Goal: Task Accomplishment & Management: Complete application form

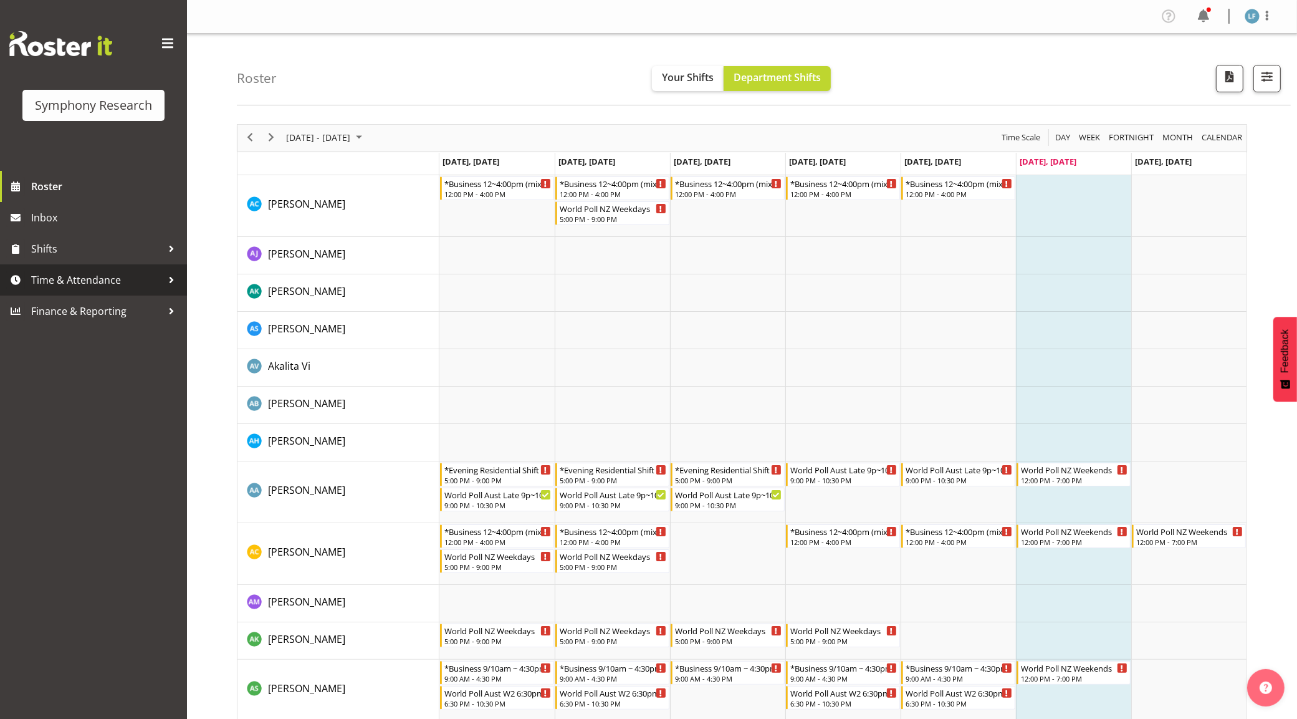
drag, startPoint x: 92, startPoint y: 277, endPoint x: 101, endPoint y: 276, distance: 8.8
click at [92, 277] on span "Time & Attendance" at bounding box center [96, 280] width 131 height 19
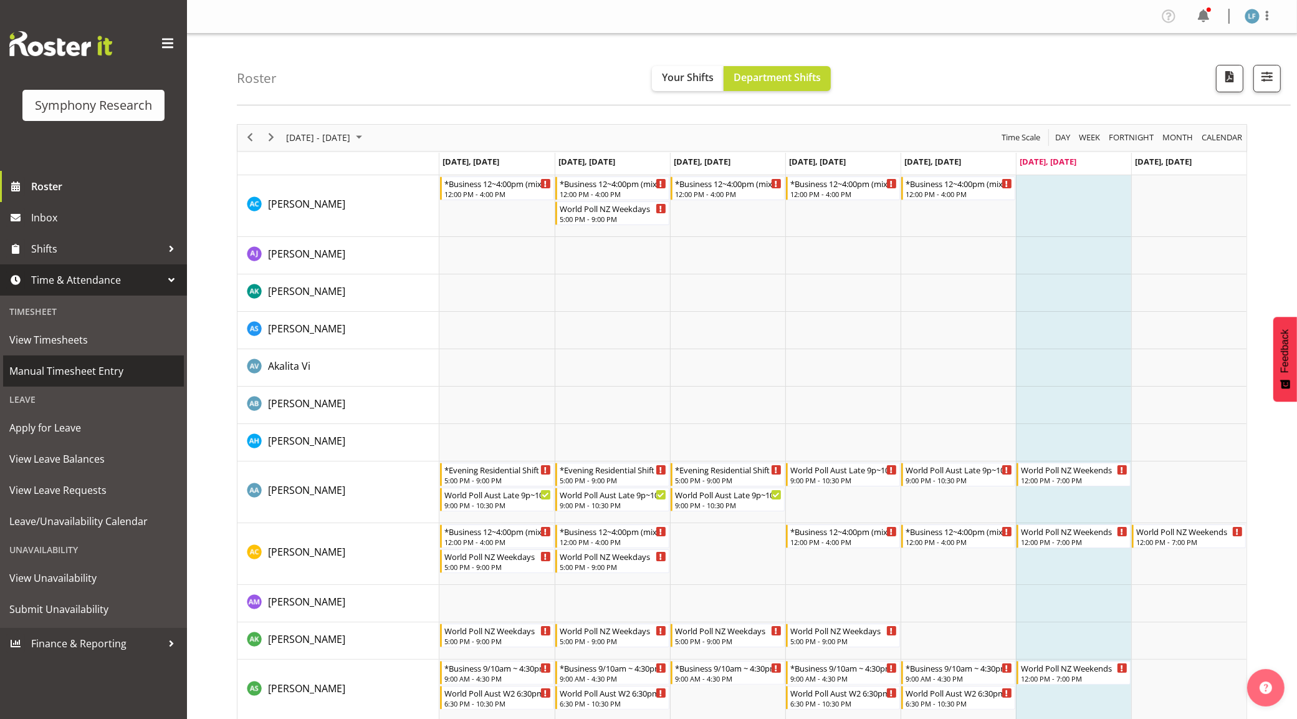
click at [123, 365] on span "Manual Timesheet Entry" at bounding box center [93, 371] width 168 height 19
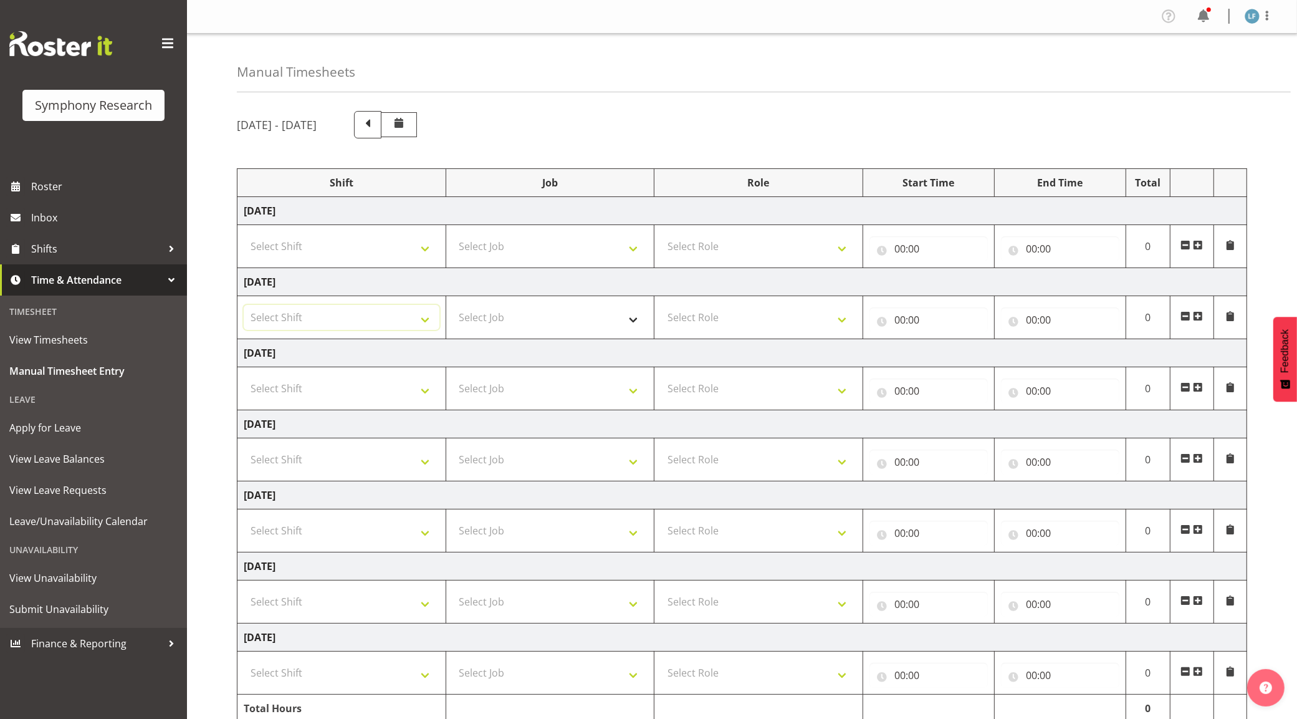
drag, startPoint x: 409, startPoint y: 312, endPoint x: 453, endPoint y: 314, distance: 44.3
click at [409, 312] on select "Select Shift !!Weekend Residential (Roster IT Shift Label) *Business 9/10am ~ 4…" at bounding box center [342, 317] width 196 height 25
select select "4583"
click at [244, 306] on select "Select Shift !!Weekend Residential (Roster IT Shift Label) *Business 9/10am ~ 4…" at bounding box center [342, 317] width 196 height 25
click at [597, 310] on select "Select Job 550060 IF Admin 553492 World Poll Aus Wave 2 Main 2025 553493 World …" at bounding box center [551, 317] width 196 height 25
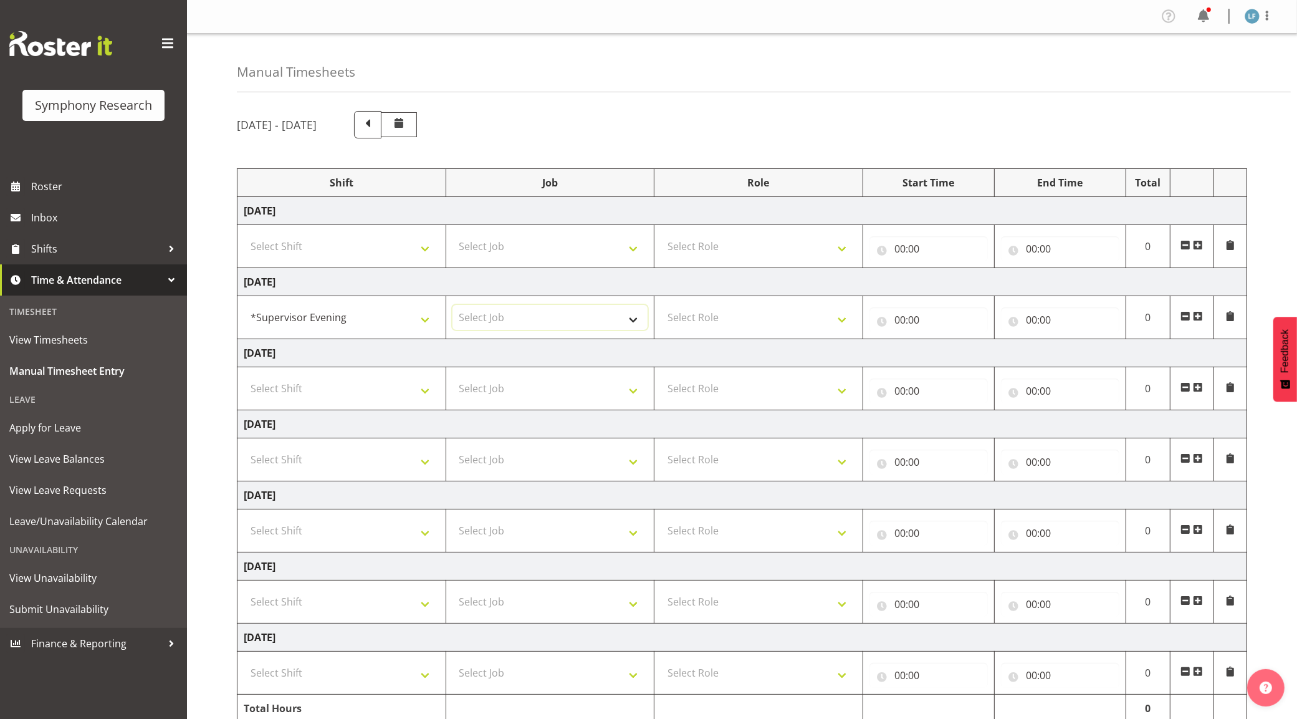
click at [624, 320] on select "Select Job 550060 IF Admin 553492 World Poll Aus Wave 2 Main 2025 553493 World …" at bounding box center [551, 317] width 196 height 25
select select "10587"
click at [453, 306] on select "Select Job 550060 IF Admin 553492 World Poll Aus Wave 2 Main 2025 553493 World …" at bounding box center [551, 317] width 196 height 25
click at [815, 315] on select "Select Role Supervisor Briefing Interviewing" at bounding box center [759, 317] width 196 height 25
select select "45"
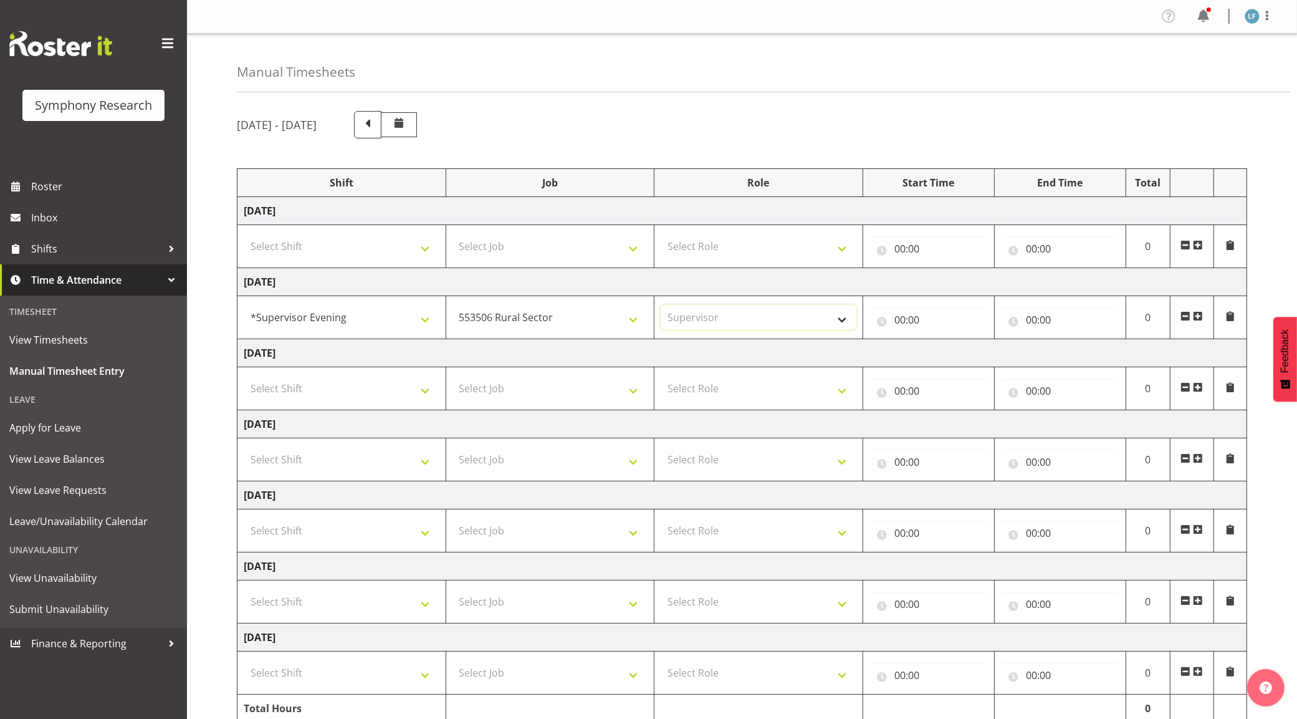
click at [661, 306] on select "Select Role Supervisor Briefing Interviewing" at bounding box center [759, 317] width 196 height 25
click at [901, 319] on input "00:00" at bounding box center [929, 319] width 118 height 25
drag, startPoint x: 948, startPoint y: 357, endPoint x: 996, endPoint y: 376, distance: 52.1
click at [948, 357] on select "00 01 02 03 04 05 06 07 08 09 10 11 12 13 14 15 16 17 18 19 20 21 22 23" at bounding box center [955, 352] width 28 height 25
select select "16"
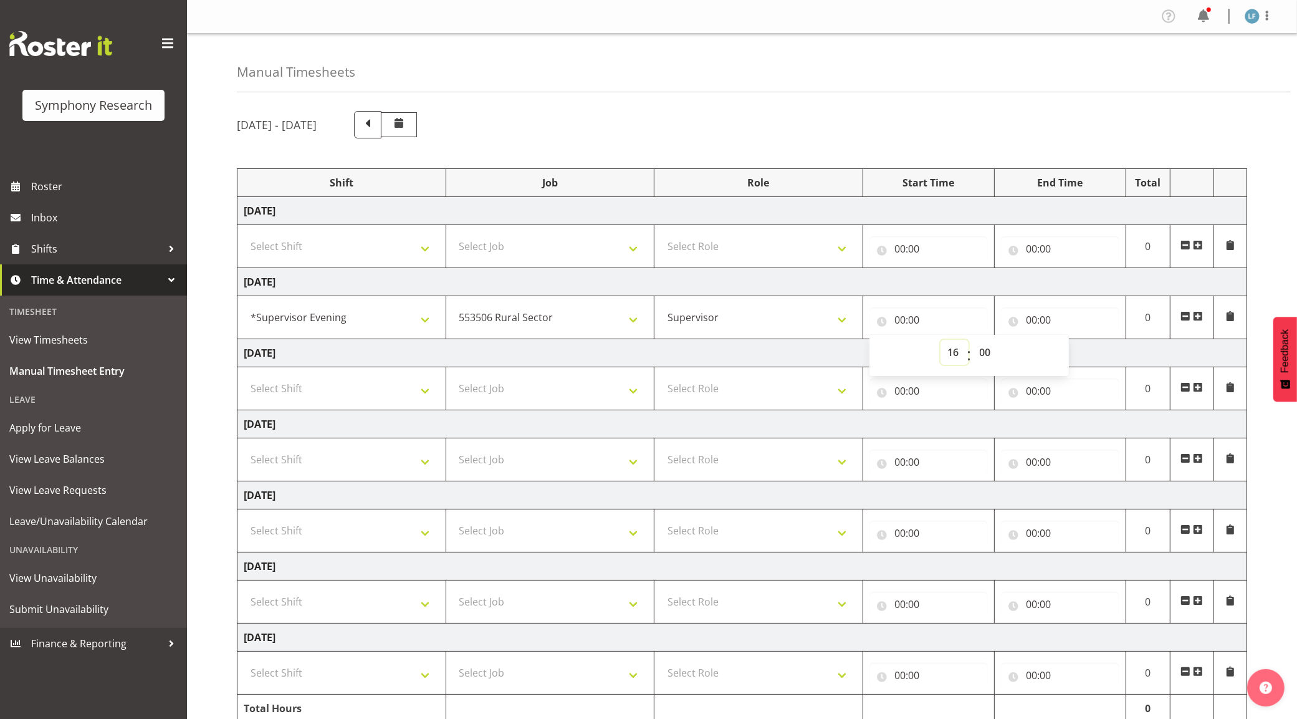
click at [941, 341] on select "00 01 02 03 04 05 06 07 08 09 10 11 12 13 14 15 16 17 18 19 20 21 22 23" at bounding box center [955, 352] width 28 height 25
type input "16:00"
click at [992, 353] on select "00 01 02 03 04 05 06 07 08 09 10 11 12 13 14 15 16 17 18 19 20 21 22 23 24 25 2…" at bounding box center [987, 352] width 28 height 25
select select "30"
click at [973, 341] on select "00 01 02 03 04 05 06 07 08 09 10 11 12 13 14 15 16 17 18 19 20 21 22 23 24 25 2…" at bounding box center [987, 352] width 28 height 25
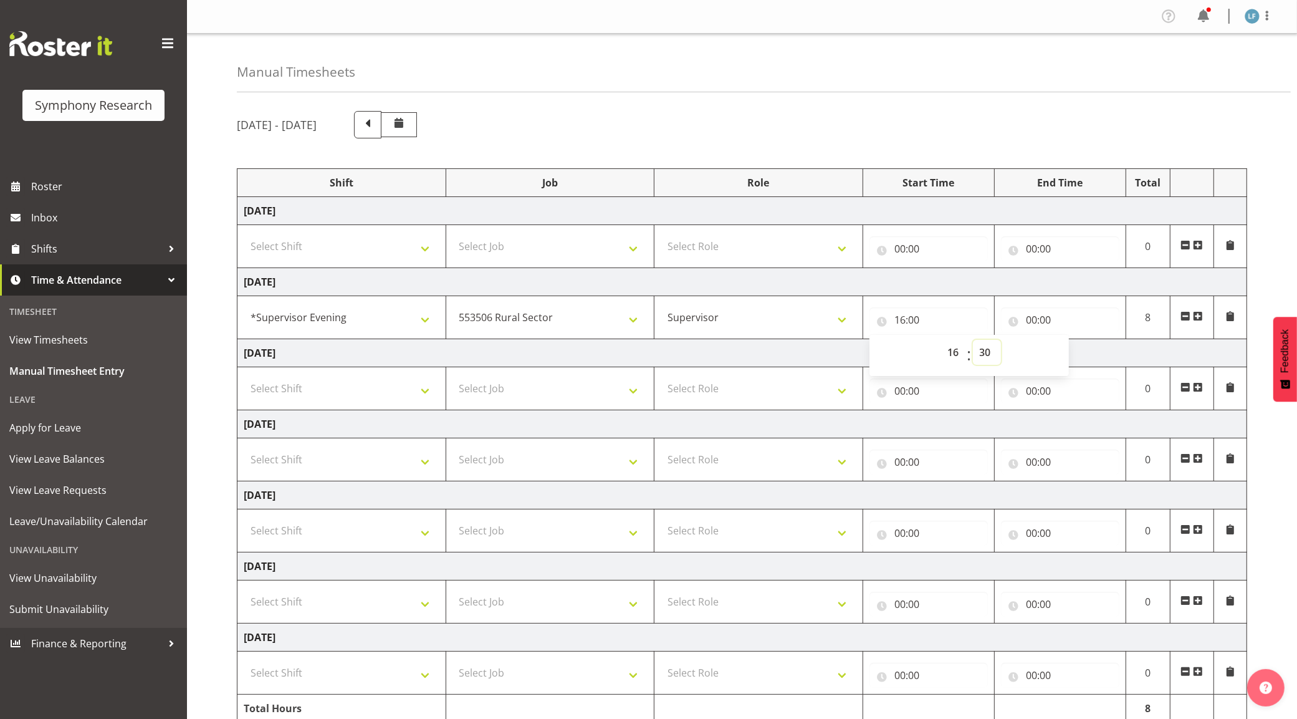
type input "16:30"
click at [1039, 312] on input "00:00" at bounding box center [1060, 319] width 118 height 25
click at [1088, 340] on div "00 01 02 03 04 05 06 07 08 09 10 11 12 13 14 15 16 17 18 19 20 21 22 23 : 00 01…" at bounding box center [1100, 355] width 199 height 41
drag, startPoint x: 1082, startPoint y: 353, endPoint x: 1095, endPoint y: 353, distance: 13.1
click at [1082, 353] on select "00 01 02 03 04 05 06 07 08 09 10 11 12 13 14 15 16 17 18 19 20 21 22 23" at bounding box center [1086, 352] width 28 height 25
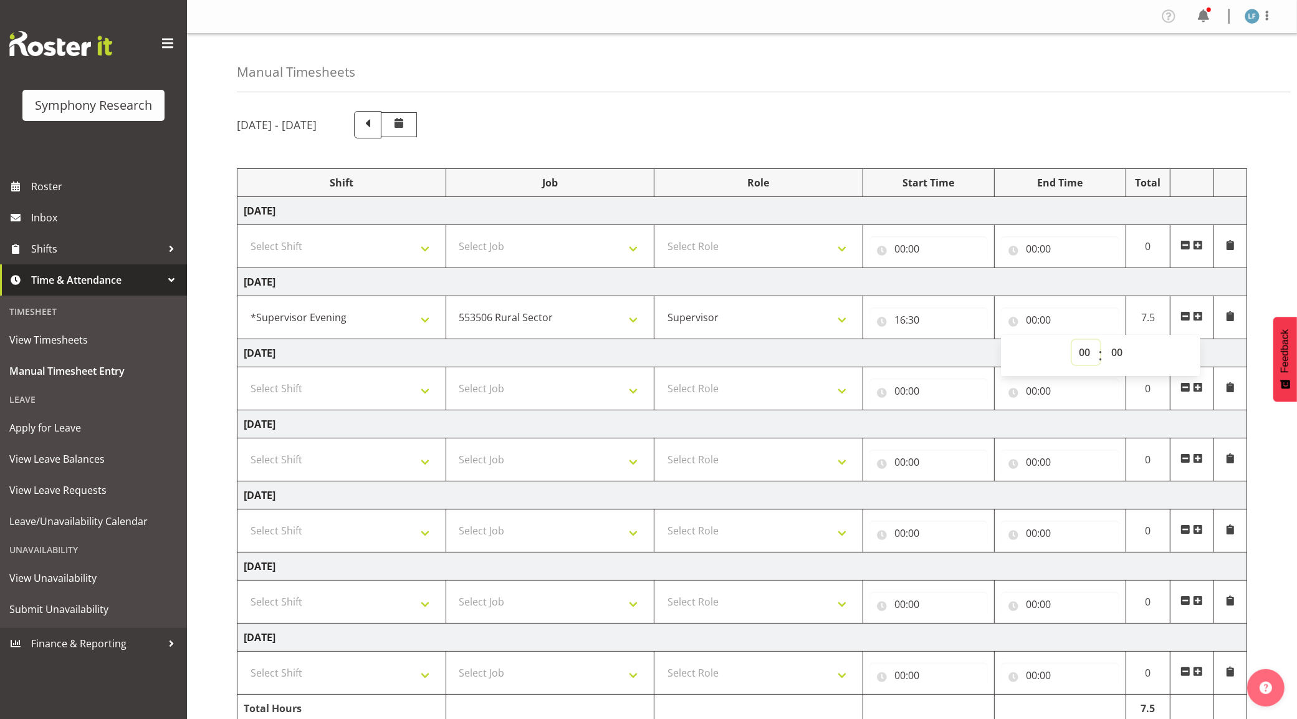
select select "21"
click at [1072, 341] on select "00 01 02 03 04 05 06 07 08 09 10 11 12 13 14 15 16 17 18 19 20 21 22 23" at bounding box center [1086, 352] width 28 height 25
type input "21:00"
click at [1264, 295] on div "September 15th - September 21st 2025 Shift Job Role Start Time End Time Total M…" at bounding box center [767, 433] width 1060 height 663
click at [356, 388] on select "Select Shift !!Weekend Residential (Roster IT Shift Label) *Business 9/10am ~ 4…" at bounding box center [342, 388] width 196 height 25
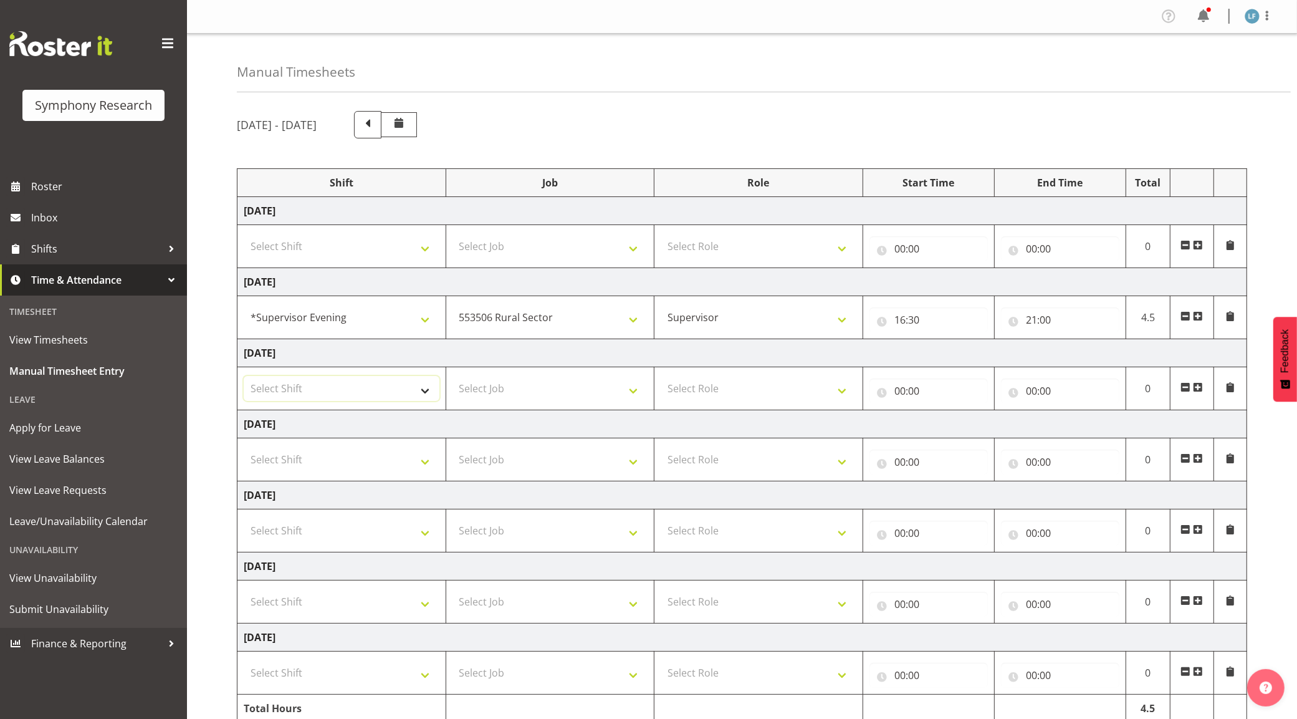
select select "4583"
click at [244, 377] on select "Select Shift !!Weekend Residential (Roster IT Shift Label) *Business 9/10am ~ 4…" at bounding box center [342, 388] width 196 height 25
click at [527, 384] on select "Select Job 550060 IF Admin 553492 World Poll Aus Wave 2 Main 2025 553493 World …" at bounding box center [551, 388] width 196 height 25
select select "10587"
click at [453, 377] on select "Select Job 550060 IF Admin 553492 World Poll Aus Wave 2 Main 2025 553493 World …" at bounding box center [551, 388] width 196 height 25
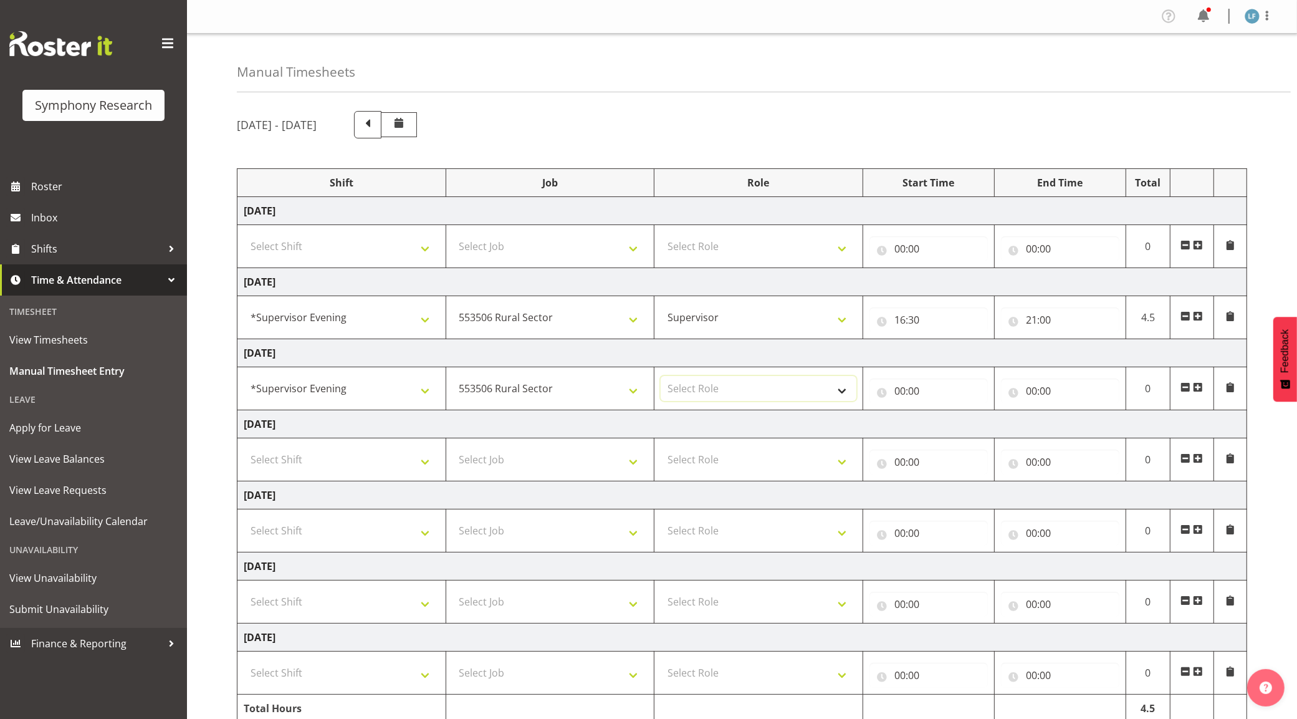
click at [769, 395] on select "Select Role Supervisor Briefing Interviewing" at bounding box center [759, 388] width 196 height 25
select select "45"
click at [661, 377] on select "Select Role Supervisor Briefing Interviewing" at bounding box center [759, 388] width 196 height 25
click at [892, 385] on input "00:00" at bounding box center [929, 390] width 118 height 25
drag, startPoint x: 939, startPoint y: 412, endPoint x: 962, endPoint y: 418, distance: 23.7
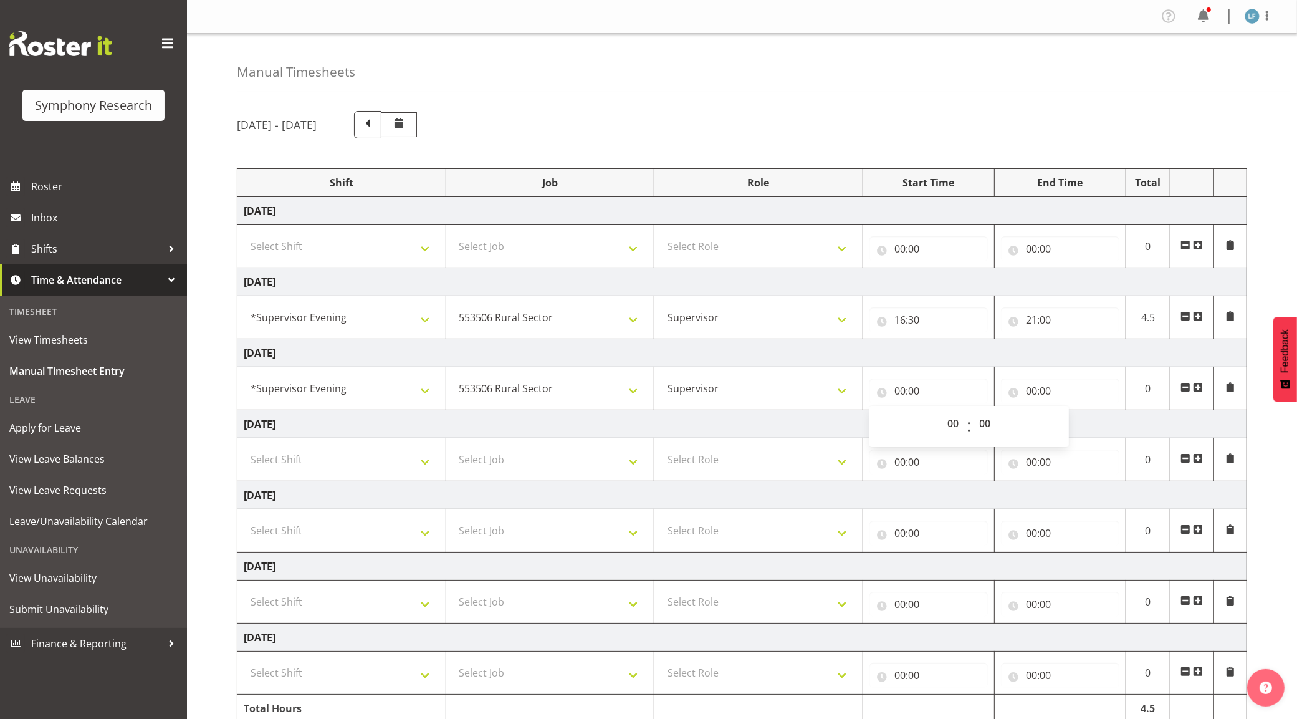
click at [961, 416] on div "00 01 02 03 04 05 06 07 08 09 10 11 12 13 14 15 16 17 18 19 20 21 22 23 : 00 01…" at bounding box center [969, 426] width 199 height 41
click at [956, 418] on select "00 01 02 03 04 05 06 07 08 09 10 11 12 13 14 15 16 17 18 19 20 21 22 23" at bounding box center [955, 423] width 28 height 25
select select "16"
click at [941, 412] on select "00 01 02 03 04 05 06 07 08 09 10 11 12 13 14 15 16 17 18 19 20 21 22 23" at bounding box center [955, 423] width 28 height 25
type input "16:00"
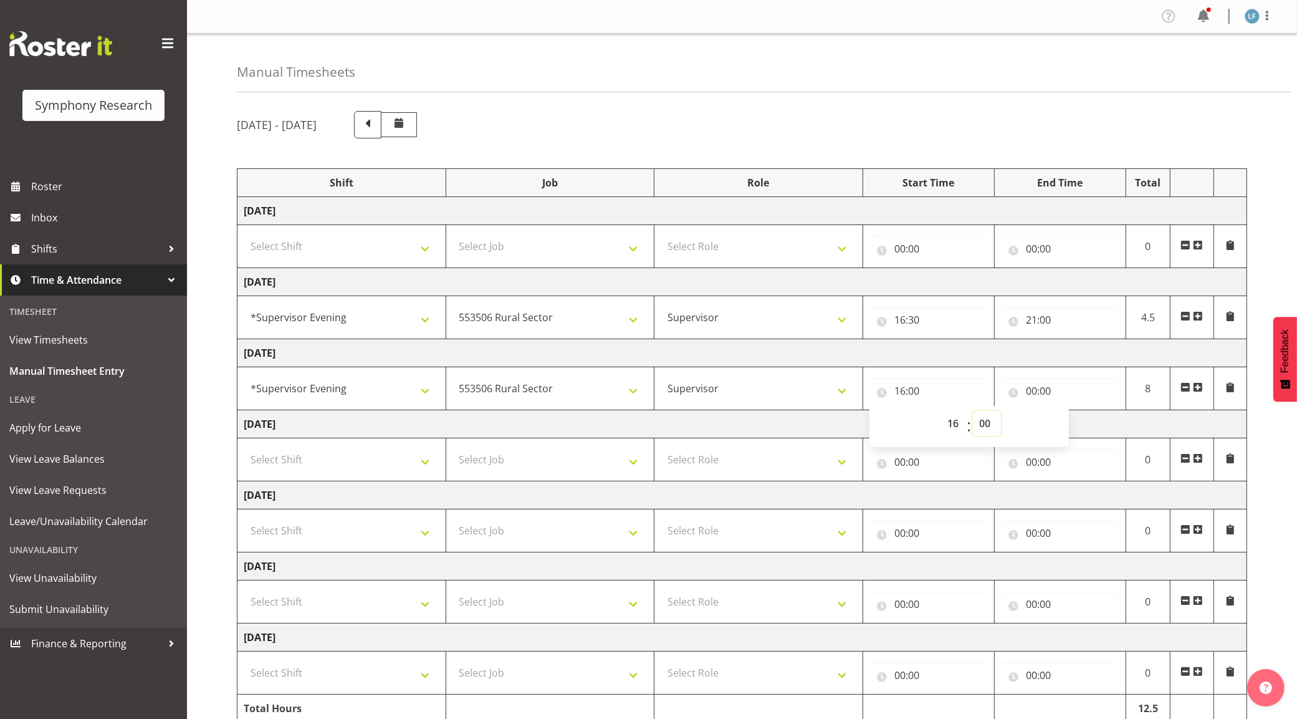
click at [985, 424] on select "00 01 02 03 04 05 06 07 08 09 10 11 12 13 14 15 16 17 18 19 20 21 22 23 24 25 2…" at bounding box center [987, 423] width 28 height 25
select select "30"
click at [973, 412] on select "00 01 02 03 04 05 06 07 08 09 10 11 12 13 14 15 16 17 18 19 20 21 22 23 24 25 2…" at bounding box center [987, 423] width 28 height 25
type input "16:30"
drag, startPoint x: 1032, startPoint y: 384, endPoint x: 1052, endPoint y: 378, distance: 21.5
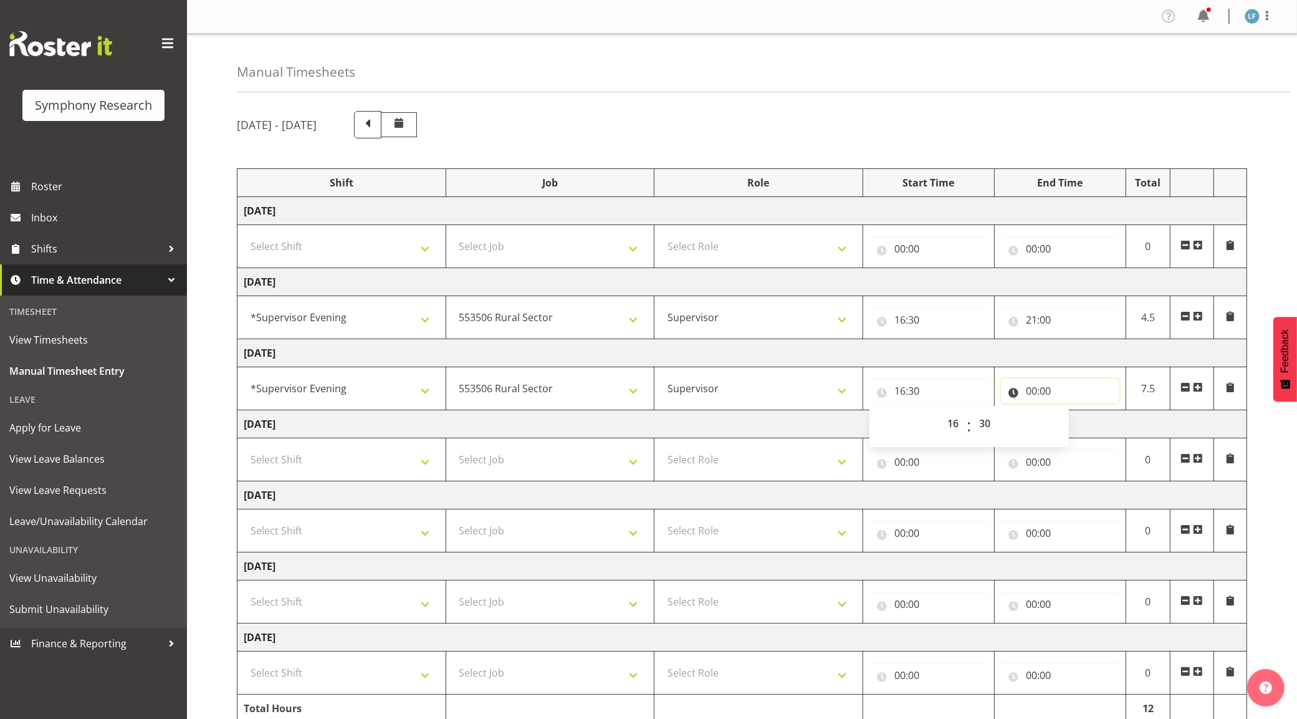
click at [1032, 385] on input "00:00" at bounding box center [1060, 390] width 118 height 25
click at [1089, 424] on select "00 01 02 03 04 05 06 07 08 09 10 11 12 13 14 15 16 17 18 19 20 21 22 23" at bounding box center [1086, 423] width 28 height 25
select select "20"
click at [1072, 412] on select "00 01 02 03 04 05 06 07 08 09 10 11 12 13 14 15 16 17 18 19 20 21 22 23" at bounding box center [1086, 423] width 28 height 25
type input "20:00"
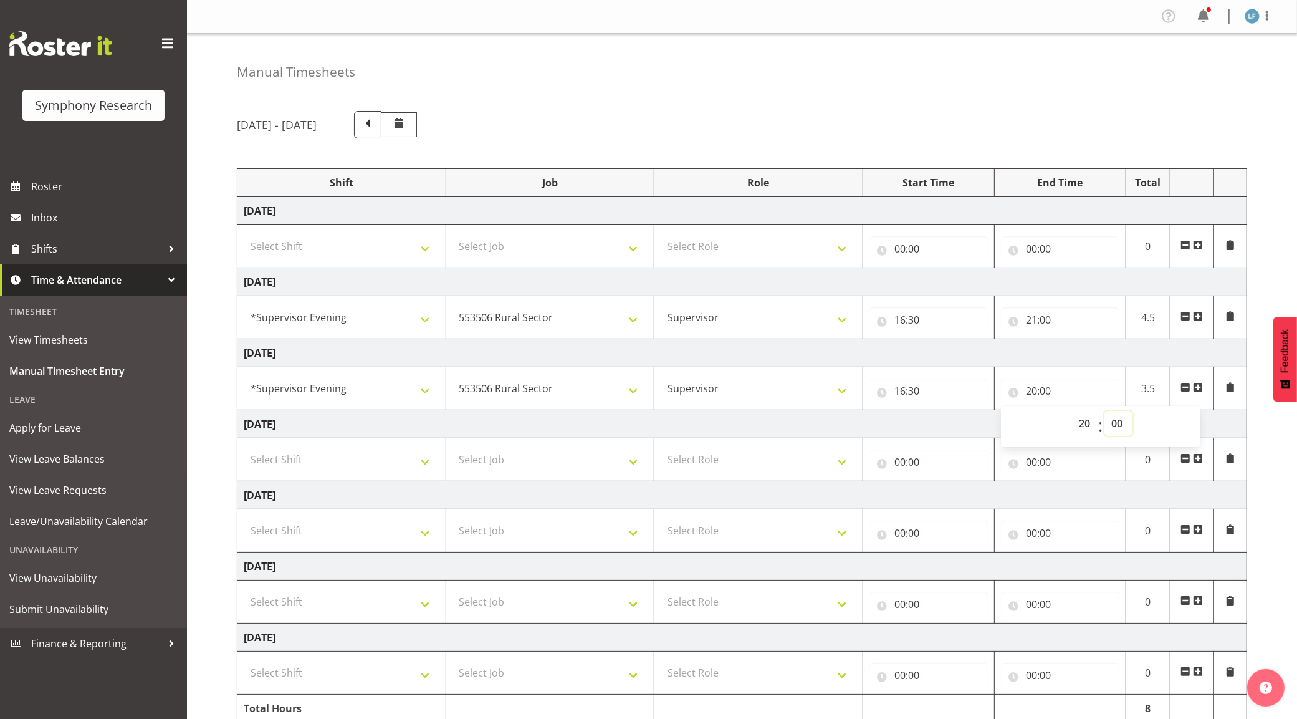
click at [1119, 423] on select "00 01 02 03 04 05 06 07 08 09 10 11 12 13 14 15 16 17 18 19 20 21 22 23 24 25 2…" at bounding box center [1119, 423] width 28 height 25
select select "30"
click at [1105, 412] on select "00 01 02 03 04 05 06 07 08 09 10 11 12 13 14 15 16 17 18 19 20 21 22 23 24 25 2…" at bounding box center [1119, 423] width 28 height 25
type input "20:30"
click at [1279, 451] on div "September 15th - September 21st 2025 Shift Job Role Start Time End Time Total M…" at bounding box center [767, 433] width 1060 height 663
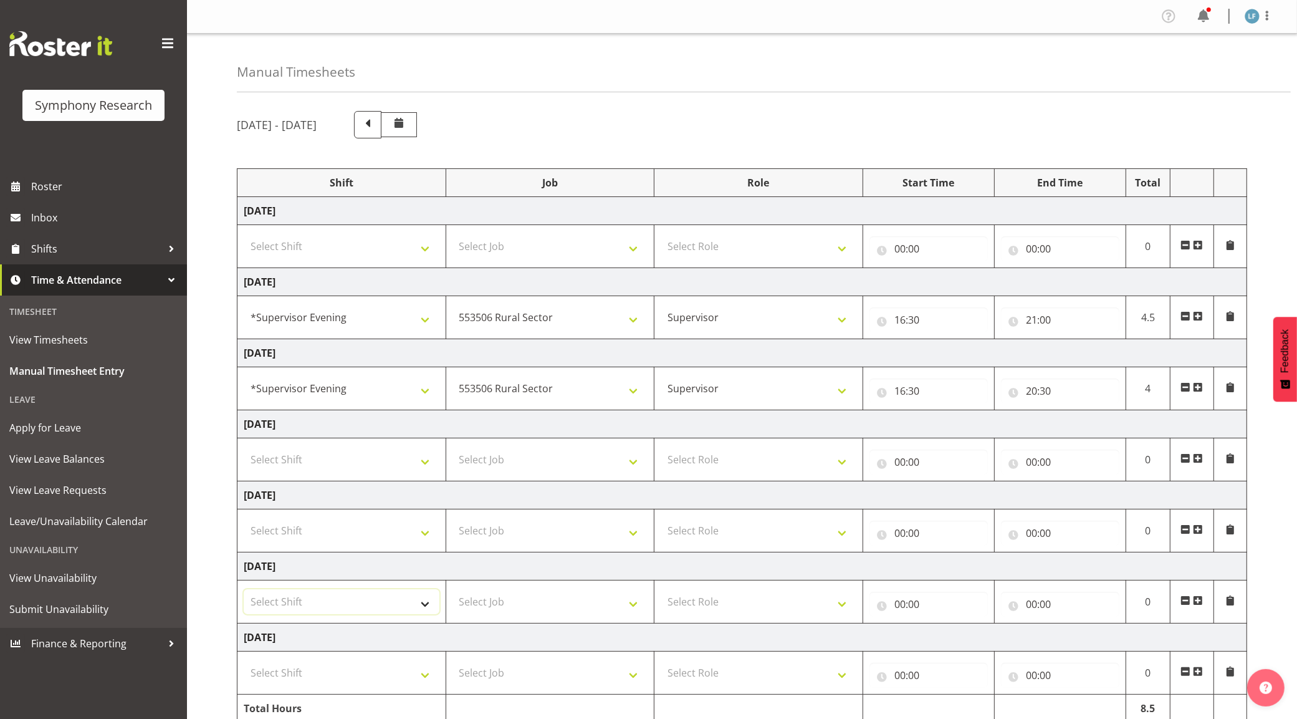
click at [388, 608] on select "Select Shift !!Weekend Residential (Roster IT Shift Label) *Business 9/10am ~ 4…" at bounding box center [342, 601] width 196 height 25
select select "19170"
click at [244, 592] on select "Select Shift !!Weekend Residential (Roster IT Shift Label) *Business 9/10am ~ 4…" at bounding box center [342, 601] width 196 height 25
click at [1201, 603] on span at bounding box center [1198, 600] width 10 height 10
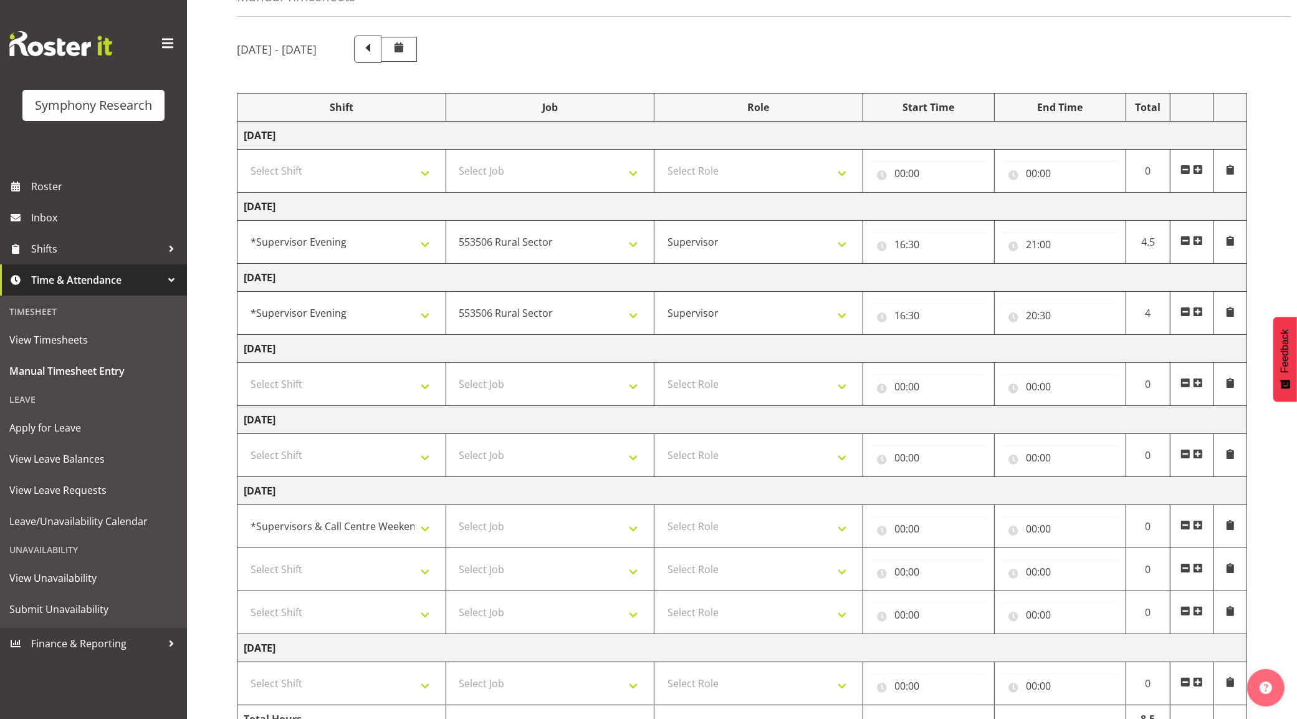
scroll to position [146, 0]
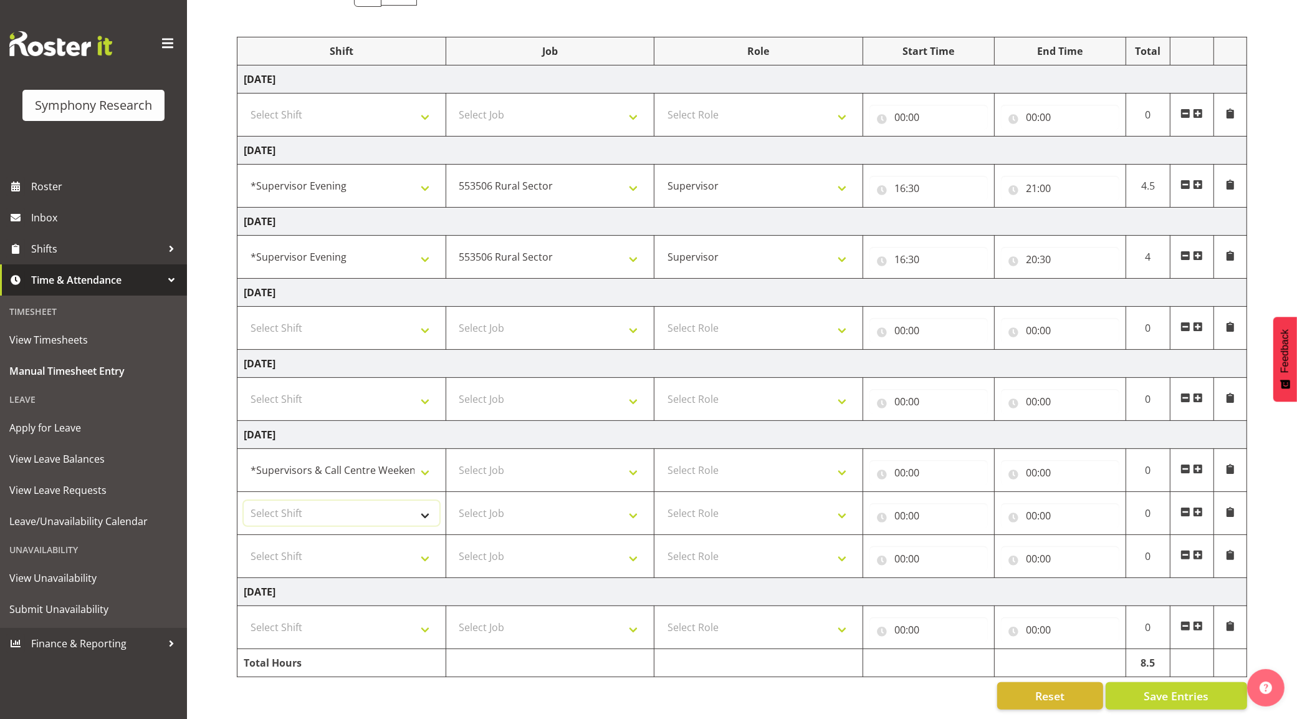
click at [400, 502] on select "Select Shift !!Weekend Residential (Roster IT Shift Label) *Business 9/10am ~ 4…" at bounding box center [342, 513] width 196 height 25
select select "19170"
click at [244, 501] on select "Select Shift !!Weekend Residential (Roster IT Shift Label) *Business 9/10am ~ 4…" at bounding box center [342, 513] width 196 height 25
drag, startPoint x: 360, startPoint y: 549, endPoint x: 347, endPoint y: 533, distance: 20.4
click at [360, 549] on select "Select Shift !!Weekend Residential (Roster IT Shift Label) *Business 9/10am ~ 4…" at bounding box center [342, 556] width 196 height 25
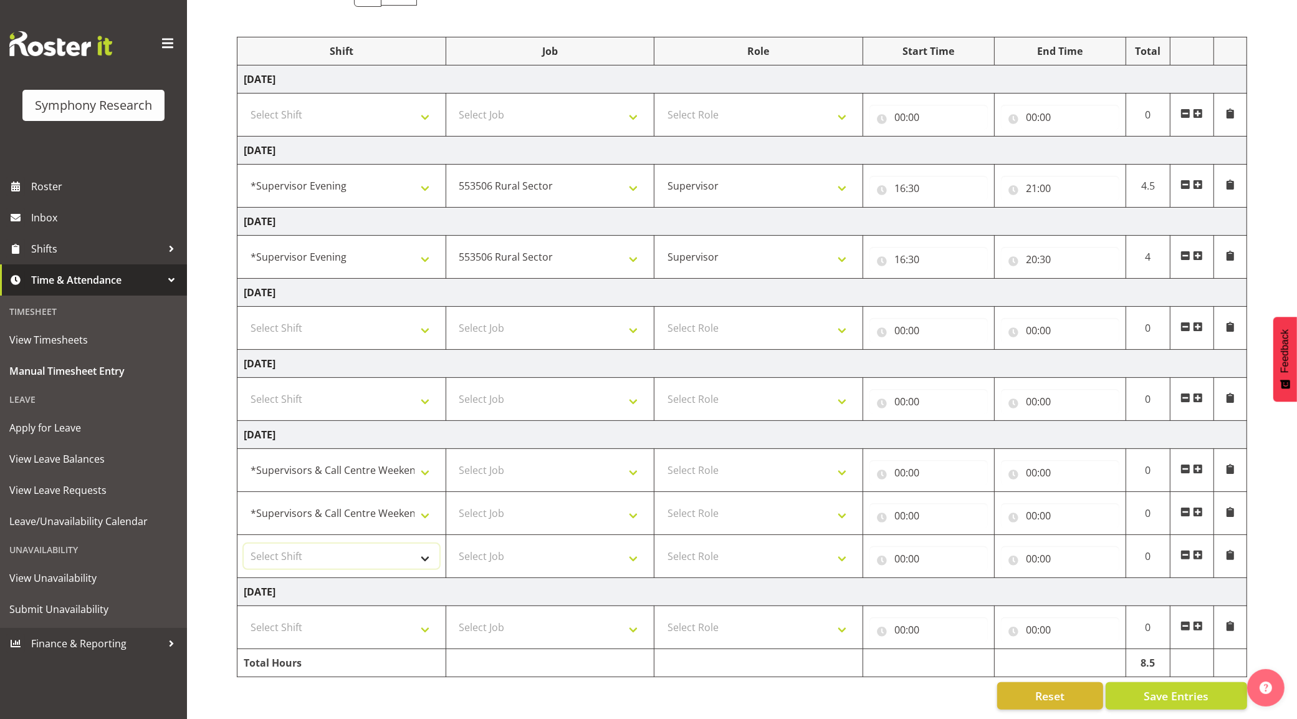
select select "19170"
click at [244, 544] on select "Select Shift !!Weekend Residential (Roster IT Shift Label) *Business 9/10am ~ 4…" at bounding box center [342, 556] width 196 height 25
drag, startPoint x: 512, startPoint y: 463, endPoint x: 556, endPoint y: 466, distance: 43.7
click at [512, 463] on select "Select Job 550060 IF Admin 553492 World Poll Aus Wave 2 Main 2025 553493 World …" at bounding box center [551, 470] width 196 height 25
select select "10527"
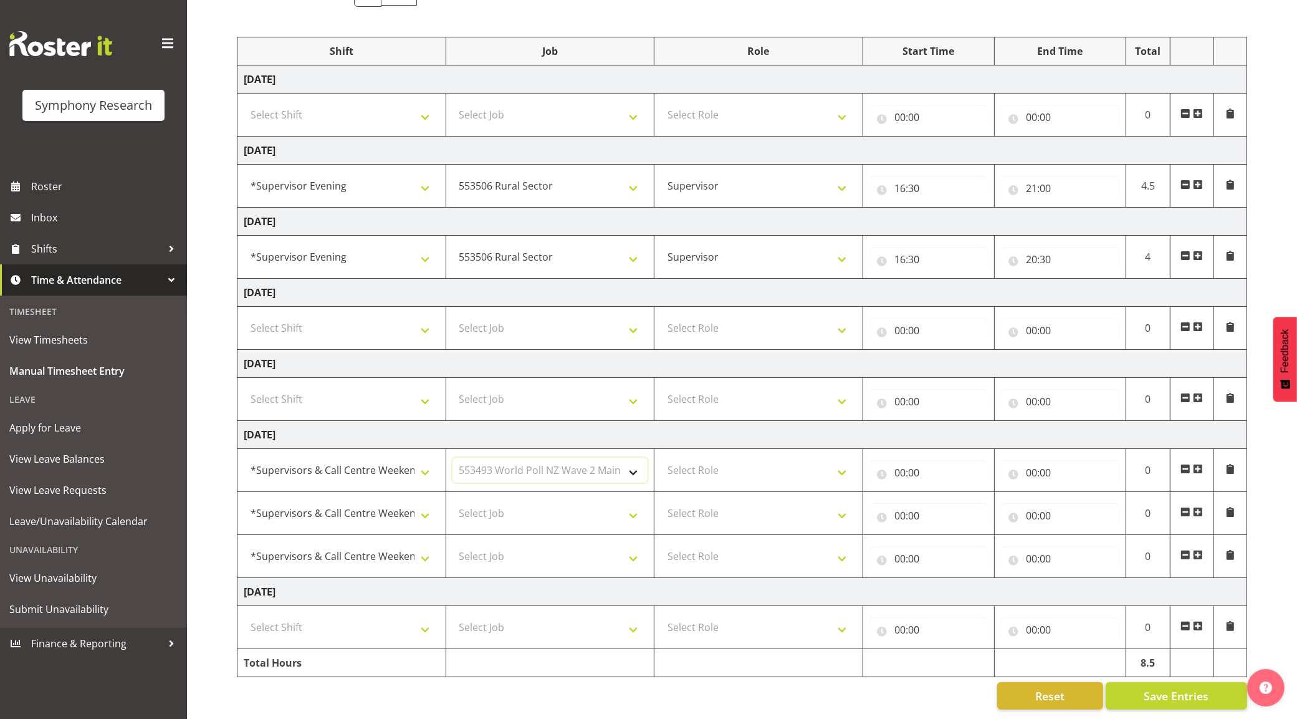
click at [453, 458] on select "Select Job 550060 IF Admin 553492 World Poll Aus Wave 2 Main 2025 553493 World …" at bounding box center [551, 470] width 196 height 25
click at [534, 505] on select "Select Job 550060 IF Admin 553492 World Poll Aus Wave 2 Main 2025 553493 World …" at bounding box center [551, 513] width 196 height 25
select select "10587"
click at [453, 501] on select "Select Job 550060 IF Admin 553492 World Poll Aus Wave 2 Main 2025 553493 World …" at bounding box center [551, 513] width 196 height 25
click at [581, 546] on select "Select Job 550060 IF Admin 553492 World Poll Aus Wave 2 Main 2025 553493 World …" at bounding box center [551, 556] width 196 height 25
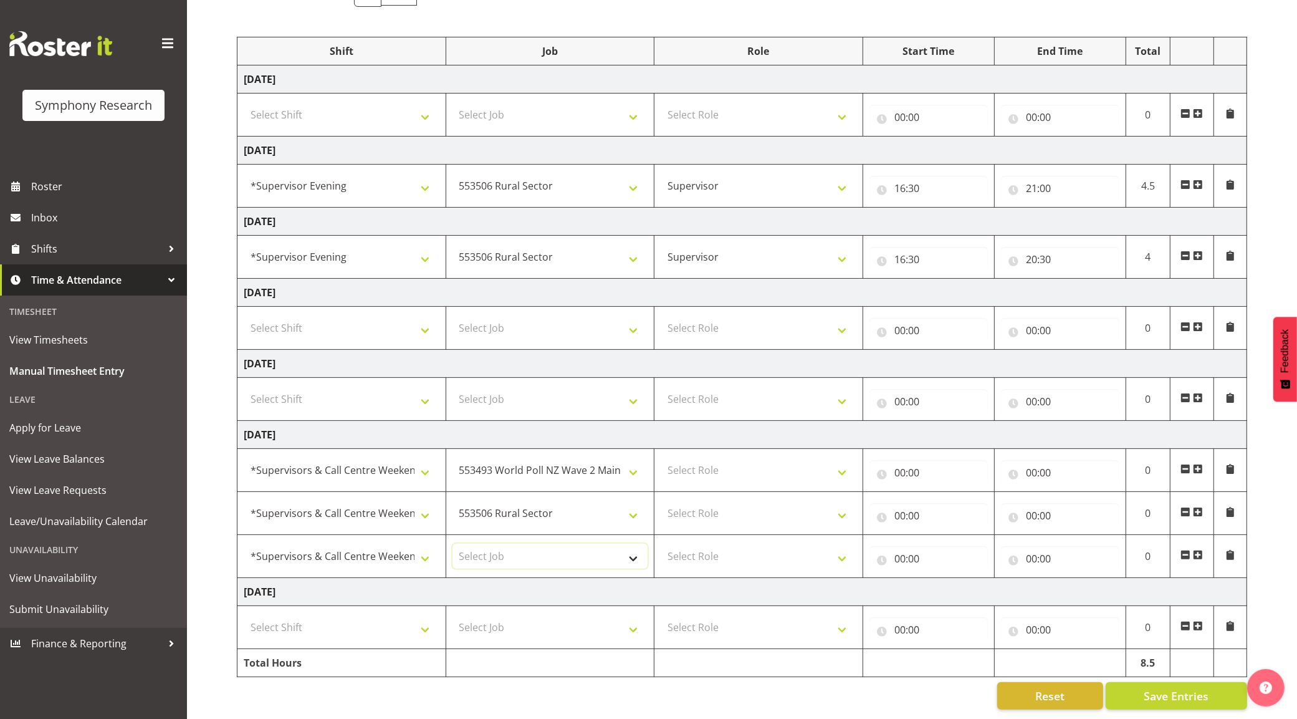
select select "10632"
click at [453, 544] on select "Select Job 550060 IF Admin 553492 World Poll Aus Wave 2 Main 2025 553493 World …" at bounding box center [551, 556] width 196 height 25
click at [727, 459] on select "Select Role Supervisor Briefing Interviewing" at bounding box center [759, 470] width 196 height 25
select select "45"
click at [661, 458] on select "Select Role Supervisor Briefing Interviewing" at bounding box center [759, 470] width 196 height 25
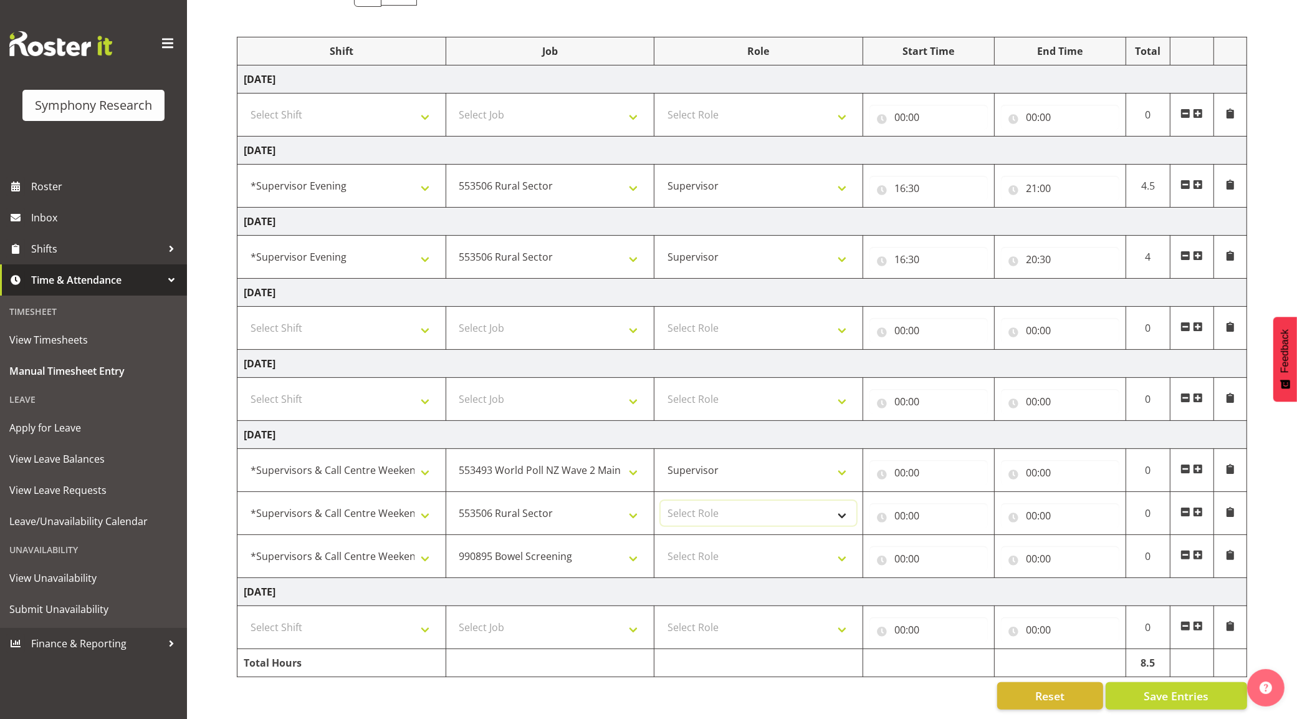
drag, startPoint x: 721, startPoint y: 501, endPoint x: 717, endPoint y: 512, distance: 12.6
click at [721, 502] on select "Select Role Supervisor Briefing Interviewing" at bounding box center [759, 513] width 196 height 25
select select "45"
click at [661, 501] on select "Select Role Supervisor Briefing Interviewing" at bounding box center [759, 513] width 196 height 25
click at [714, 553] on select "Select Role Supervisor Briefing Interviewing" at bounding box center [759, 556] width 196 height 25
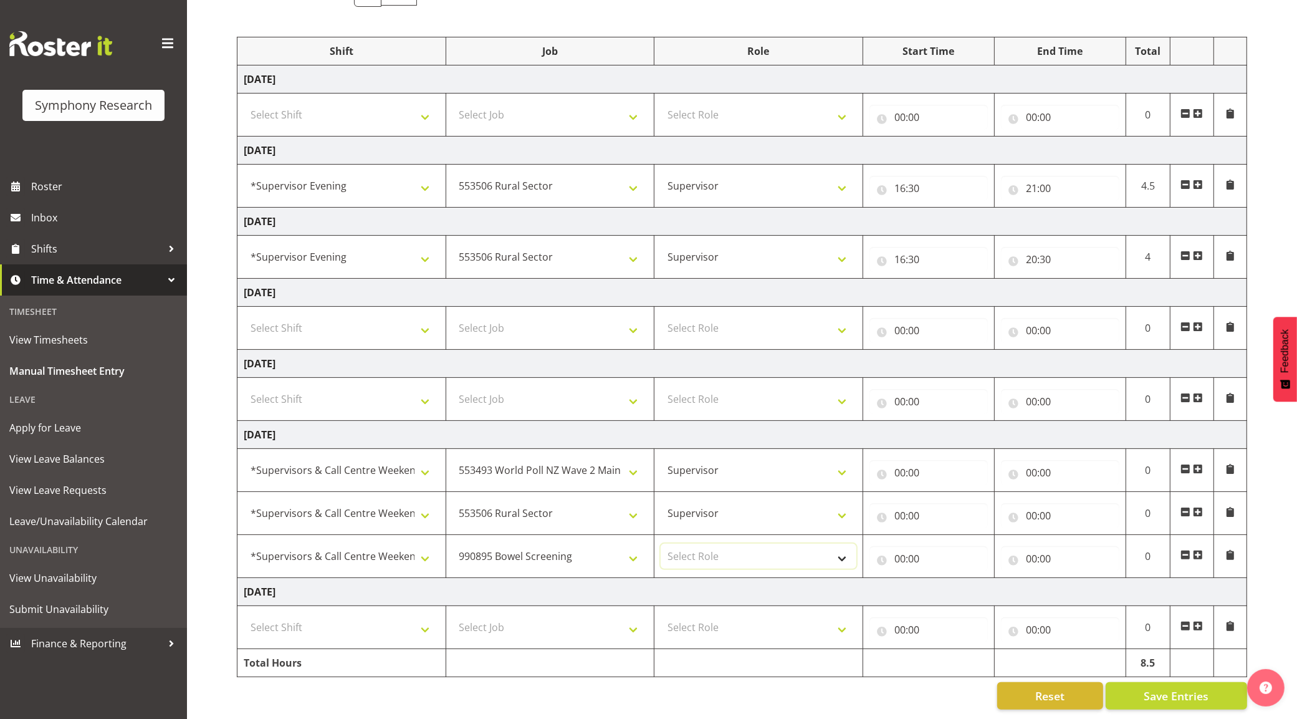
select select "45"
click at [661, 544] on select "Select Role Supervisor Briefing Interviewing" at bounding box center [759, 556] width 196 height 25
click at [908, 460] on input "00:00" at bounding box center [929, 472] width 118 height 25
click at [949, 496] on select "00 01 02 03 04 05 06 07 08 09 10 11 12 13 14 15 16 17 18 19 20 21 22 23" at bounding box center [955, 504] width 28 height 25
select select "11"
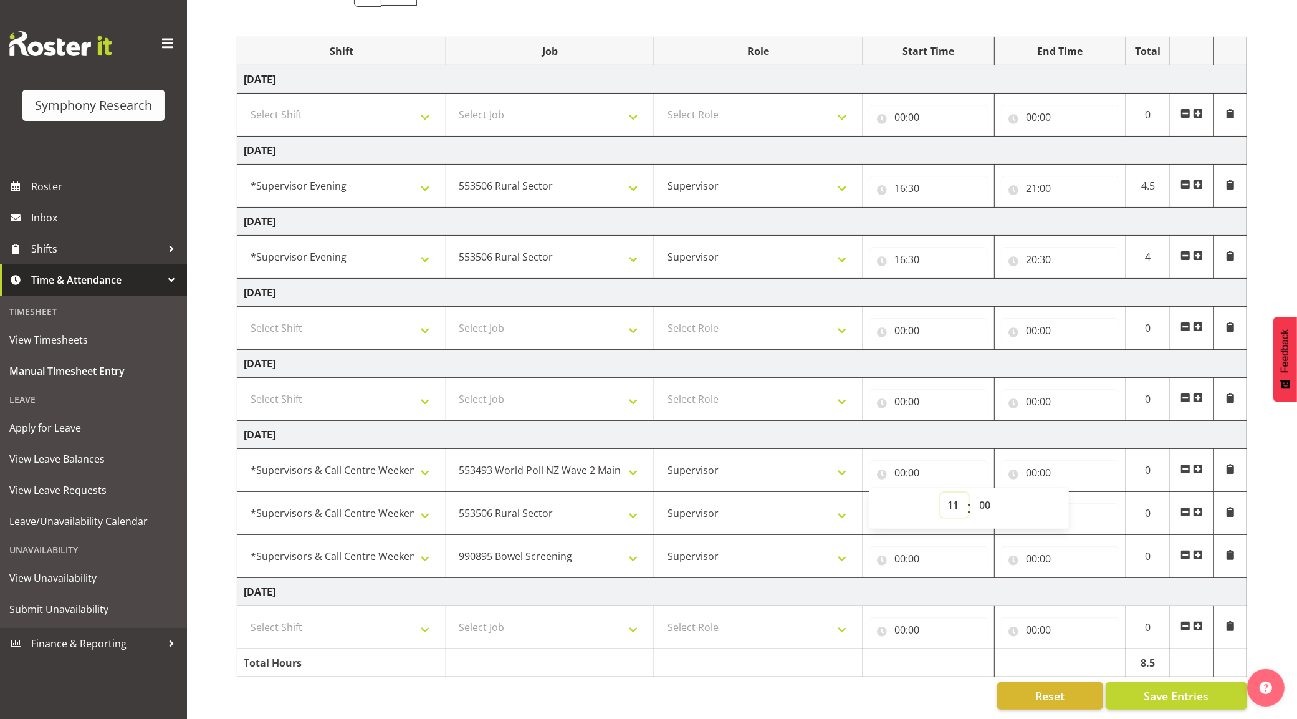
click at [941, 492] on select "00 01 02 03 04 05 06 07 08 09 10 11 12 13 14 15 16 17 18 19 20 21 22 23" at bounding box center [955, 504] width 28 height 25
type input "11:00"
click at [994, 492] on select "00 01 02 03 04 05 06 07 08 09 10 11 12 13 14 15 16 17 18 19 20 21 22 23 24 25 2…" at bounding box center [987, 504] width 28 height 25
select select "30"
click at [973, 492] on select "00 01 02 03 04 05 06 07 08 09 10 11 12 13 14 15 16 17 18 19 20 21 22 23 24 25 2…" at bounding box center [987, 504] width 28 height 25
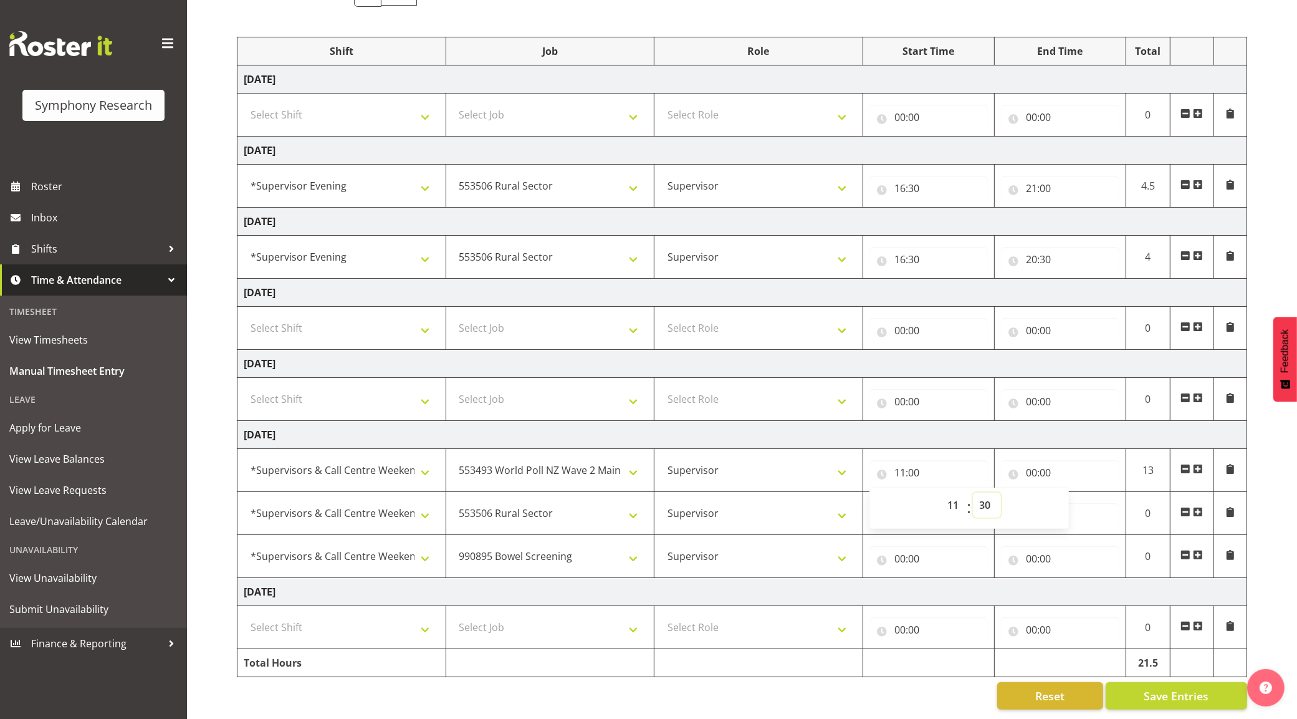
type input "11:30"
click at [1039, 460] on input "00:00" at bounding box center [1060, 472] width 118 height 25
click at [1082, 492] on select "00 01 02 03 04 05 06 07 08 09 10 11 12 13 14 15 16 17 18 19 20 21 22 23" at bounding box center [1086, 504] width 28 height 25
select select "11"
click at [1072, 492] on select "00 01 02 03 04 05 06 07 08 09 10 11 12 13 14 15 16 17 18 19 20 21 22 23" at bounding box center [1086, 504] width 28 height 25
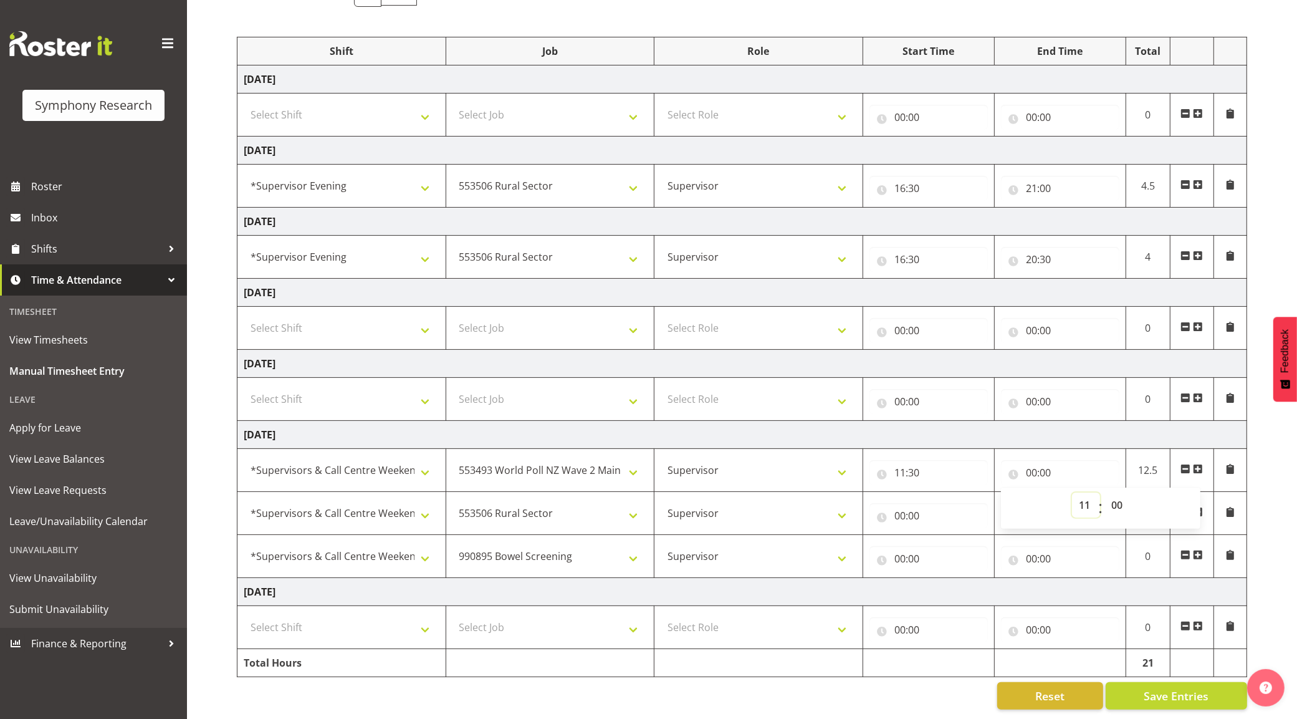
type input "11:00"
click at [1122, 492] on select "00 01 02 03 04 05 06 07 08 09 10 11 12 13 14 15 16 17 18 19 20 21 22 23 24 25 2…" at bounding box center [1119, 504] width 28 height 25
select select "45"
click at [1105, 492] on select "00 01 02 03 04 05 06 07 08 09 10 11 12 13 14 15 16 17 18 19 20 21 22 23 24 25 2…" at bounding box center [1119, 504] width 28 height 25
type input "11:45"
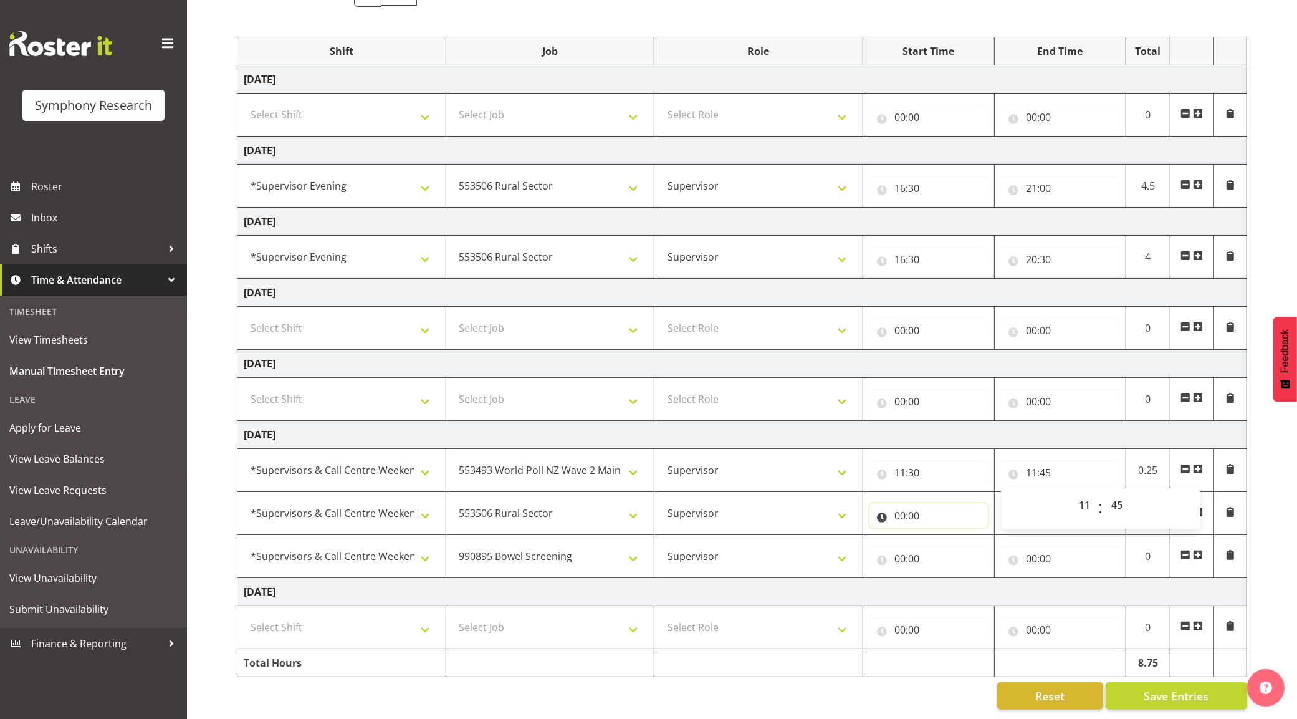
click at [901, 503] on input "00:00" at bounding box center [929, 515] width 118 height 25
click at [952, 535] on select "00 01 02 03 04 05 06 07 08 09 10 11 12 13 14 15 16 17 18 19 20 21 22 23" at bounding box center [955, 547] width 28 height 25
select select "11"
click at [941, 535] on select "00 01 02 03 04 05 06 07 08 09 10 11 12 13 14 15 16 17 18 19 20 21 22 23" at bounding box center [955, 547] width 28 height 25
type input "11:00"
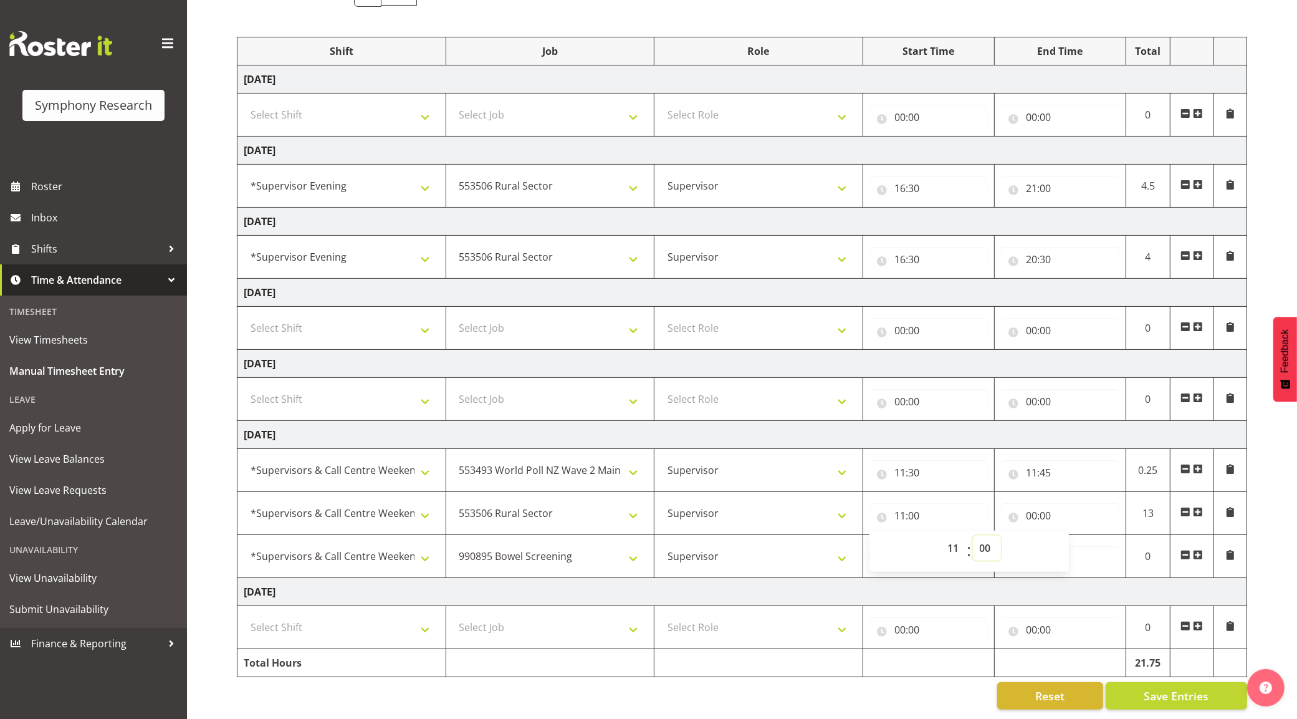
click at [980, 535] on select "00 01 02 03 04 05 06 07 08 09 10 11 12 13 14 15 16 17 18 19 20 21 22 23 24 25 2…" at bounding box center [987, 547] width 28 height 25
select select "45"
click at [973, 535] on select "00 01 02 03 04 05 06 07 08 09 10 11 12 13 14 15 16 17 18 19 20 21 22 23 24 25 2…" at bounding box center [987, 547] width 28 height 25
type input "11:45"
click at [1042, 503] on input "00:00" at bounding box center [1060, 515] width 118 height 25
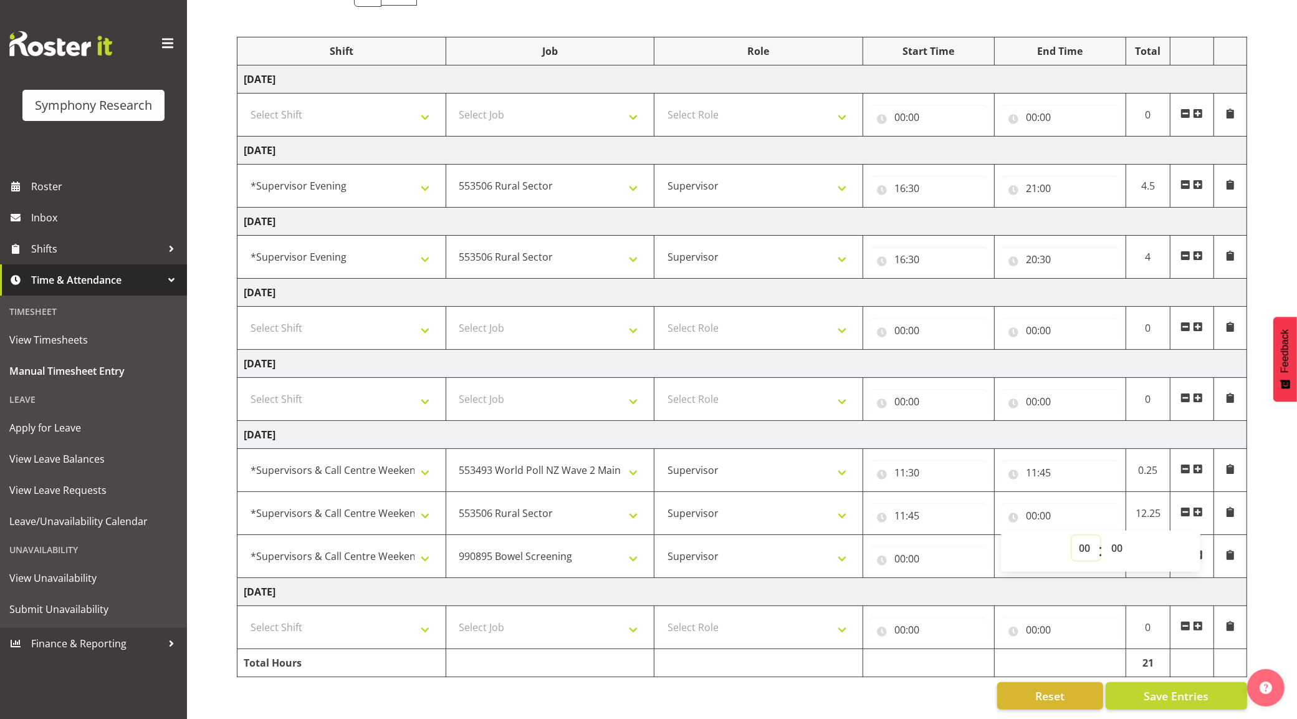
click at [1089, 535] on select "00 01 02 03 04 05 06 07 08 09 10 11 12 13 14 15 16 17 18 19 20 21 22 23" at bounding box center [1086, 547] width 28 height 25
select select "16"
click at [1072, 535] on select "00 01 02 03 04 05 06 07 08 09 10 11 12 13 14 15 16 17 18 19 20 21 22 23" at bounding box center [1086, 547] width 28 height 25
type input "16:00"
click at [909, 546] on input "00:00" at bounding box center [929, 558] width 118 height 25
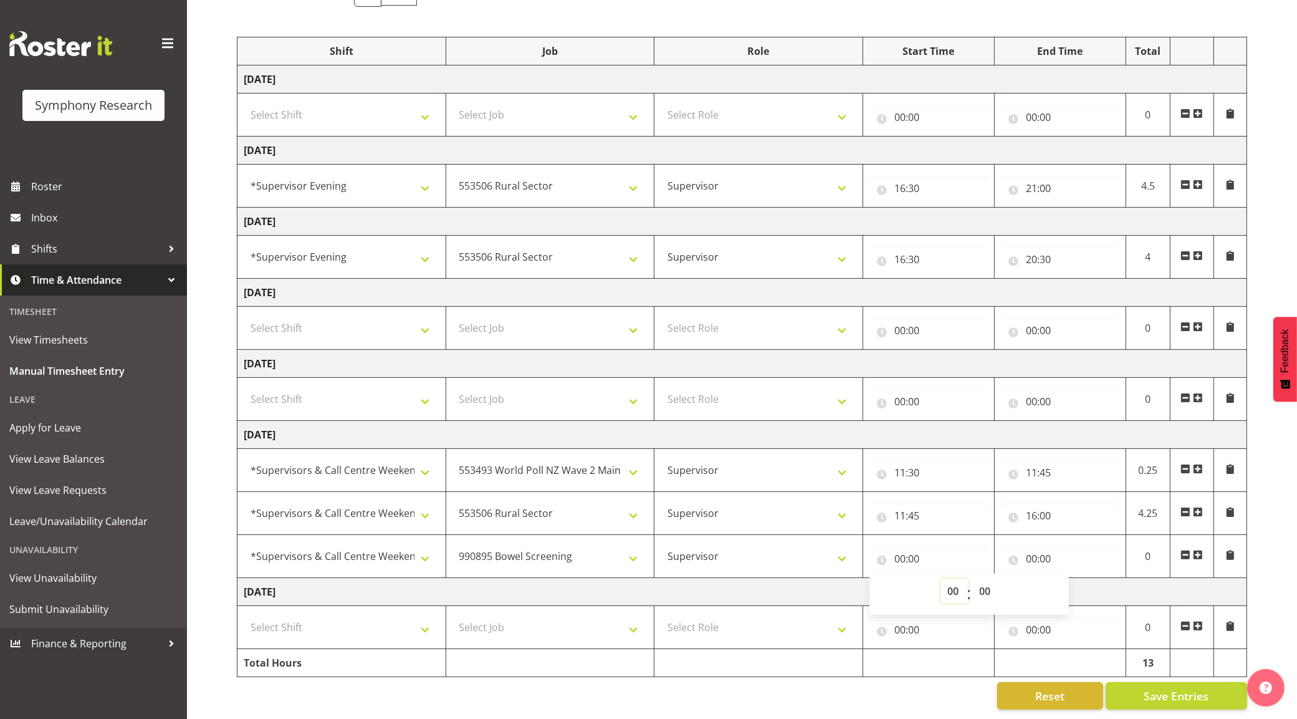
click at [964, 582] on select "00 01 02 03 04 05 06 07 08 09 10 11 12 13 14 15 16 17 18 19 20 21 22 23" at bounding box center [955, 590] width 28 height 25
select select "16"
click at [941, 578] on select "00 01 02 03 04 05 06 07 08 09 10 11 12 13 14 15 16 17 18 19 20 21 22 23" at bounding box center [955, 590] width 28 height 25
type input "16:00"
click at [1039, 546] on input "00:00" at bounding box center [1060, 558] width 118 height 25
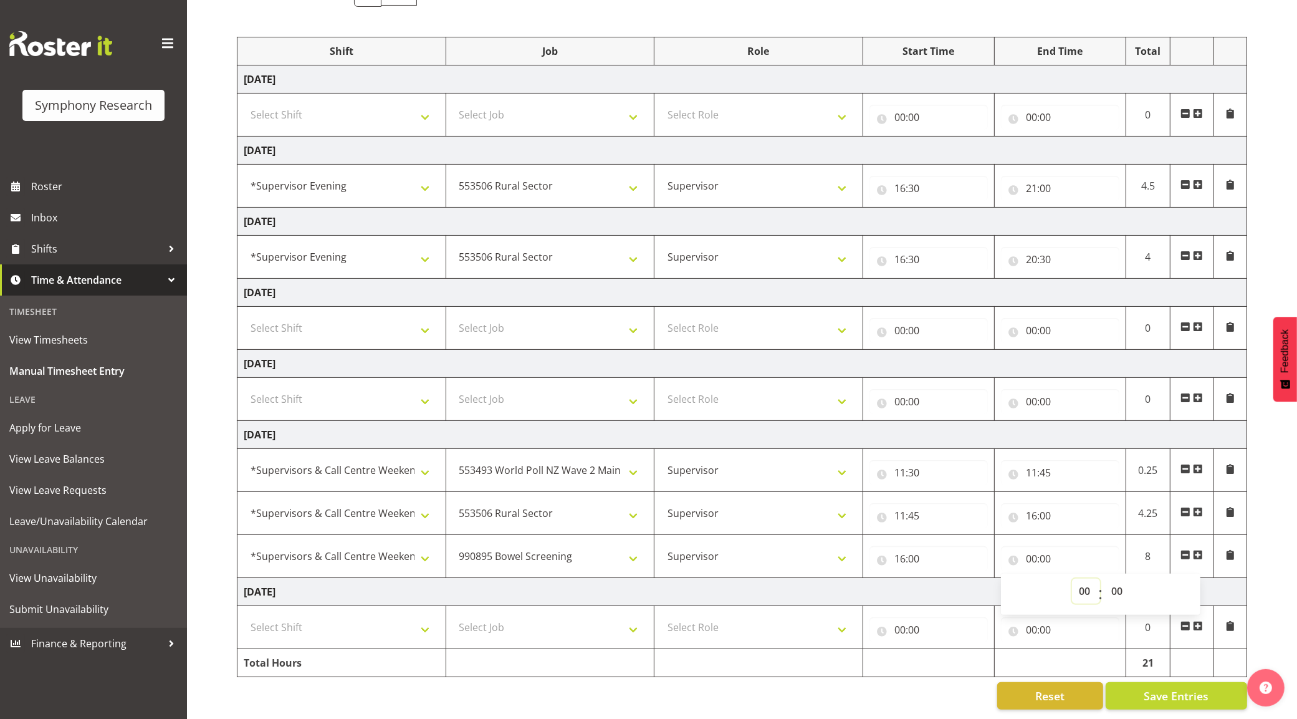
click at [1086, 578] on select "00 01 02 03 04 05 06 07 08 09 10 11 12 13 14 15 16 17 18 19 20 21 22 23" at bounding box center [1086, 590] width 28 height 25
select select "19"
click at [1072, 578] on select "00 01 02 03 04 05 06 07 08 09 10 11 12 13 14 15 16 17 18 19 20 21 22 23" at bounding box center [1086, 590] width 28 height 25
type input "19:00"
click at [1270, 582] on div "September 15th - September 21st 2025 Shift Job Role Start Time End Time Total M…" at bounding box center [767, 344] width 1060 height 749
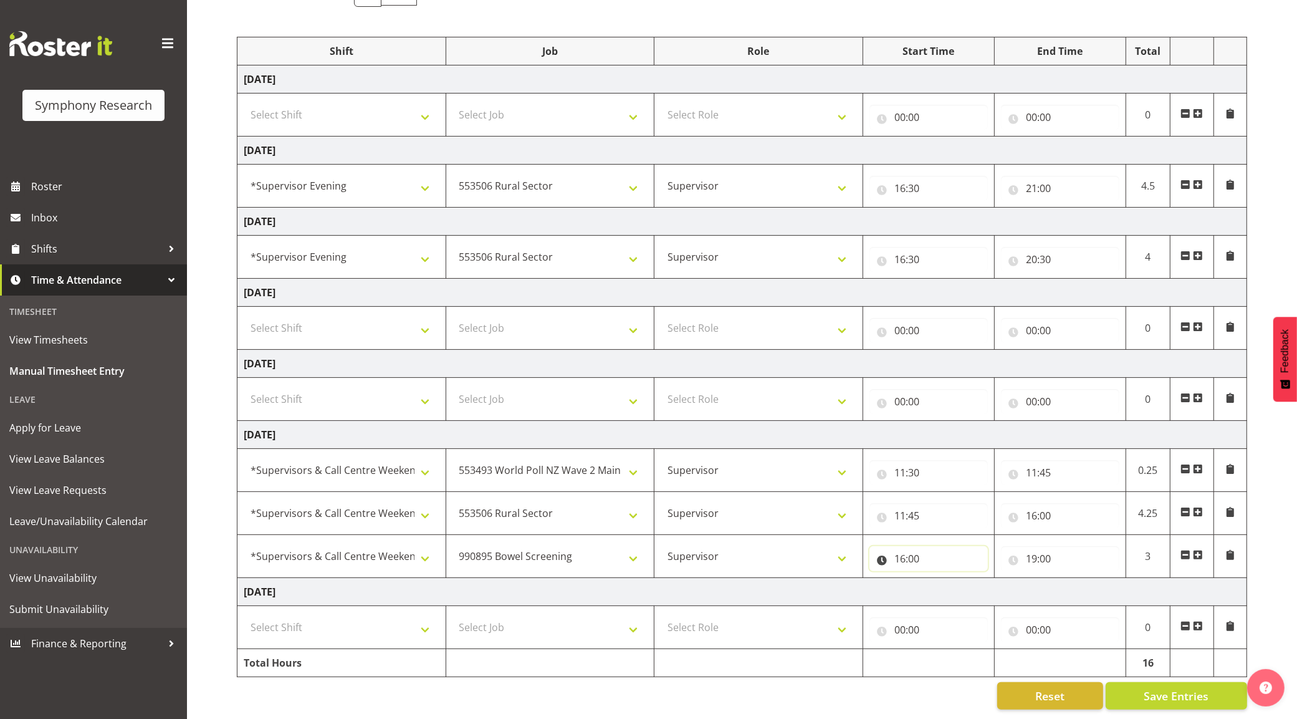
click at [908, 546] on input "16:00" at bounding box center [929, 558] width 118 height 25
click at [1032, 503] on input "16:00" at bounding box center [1060, 515] width 118 height 25
click at [1083, 535] on select "00 01 02 03 04 05 06 07 08 09 10 11 12 13 14 15 16 17 18 19 20 21 22 23" at bounding box center [1086, 547] width 28 height 25
select select "17"
click at [1072, 535] on select "00 01 02 03 04 05 06 07 08 09 10 11 12 13 14 15 16 17 18 19 20 21 22 23" at bounding box center [1086, 547] width 28 height 25
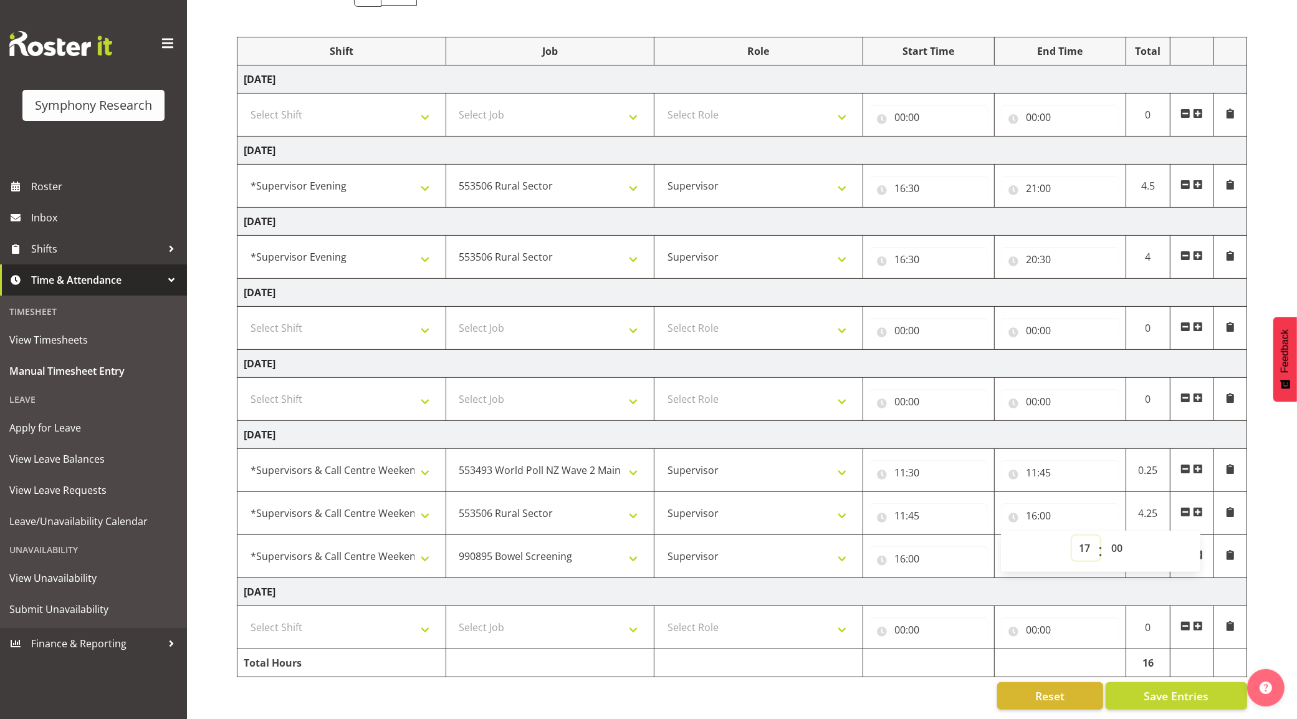
type input "17:00"
click at [887, 546] on input "16:00" at bounding box center [929, 558] width 118 height 25
click at [954, 580] on select "00 01 02 03 04 05 06 07 08 09 10 11 12 13 14 15 16 17 18 19 20 21 22 23" at bounding box center [955, 590] width 28 height 25
select select "17"
click at [941, 578] on select "00 01 02 03 04 05 06 07 08 09 10 11 12 13 14 15 16 17 18 19 20 21 22 23" at bounding box center [955, 590] width 28 height 25
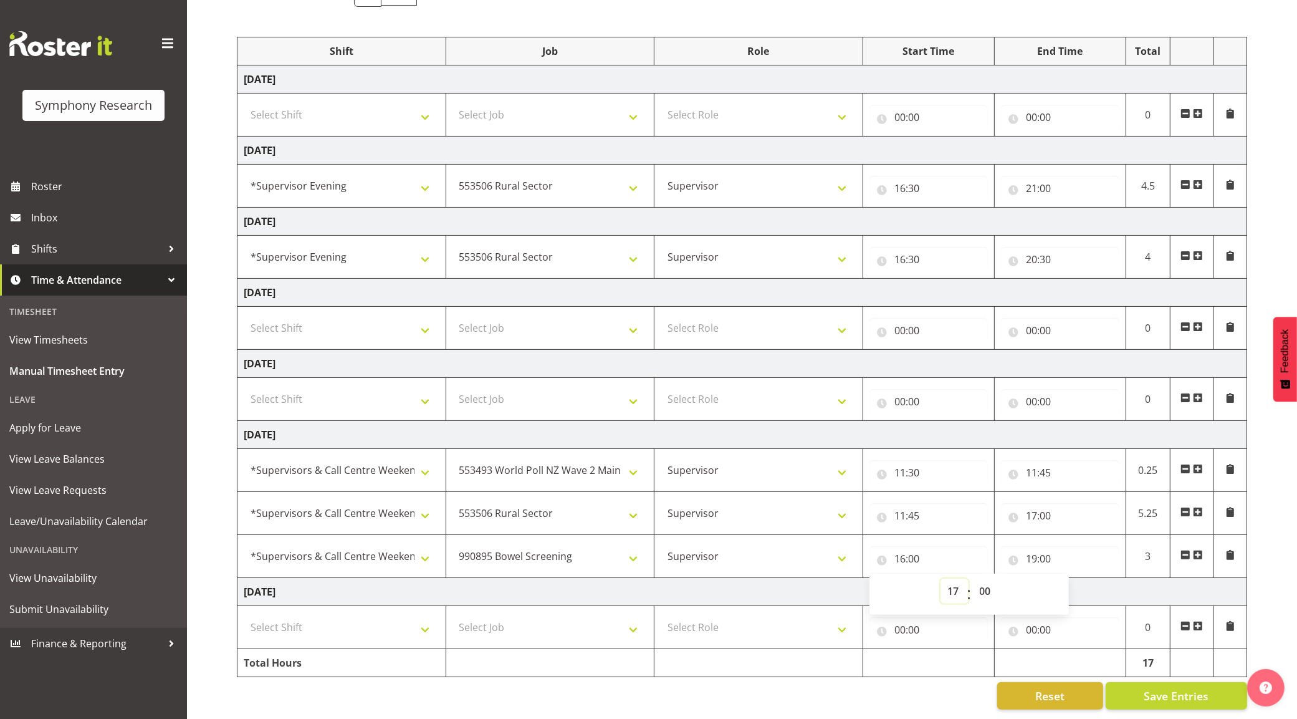
type input "17:00"
click at [1161, 688] on span "Save Entries" at bounding box center [1176, 696] width 65 height 16
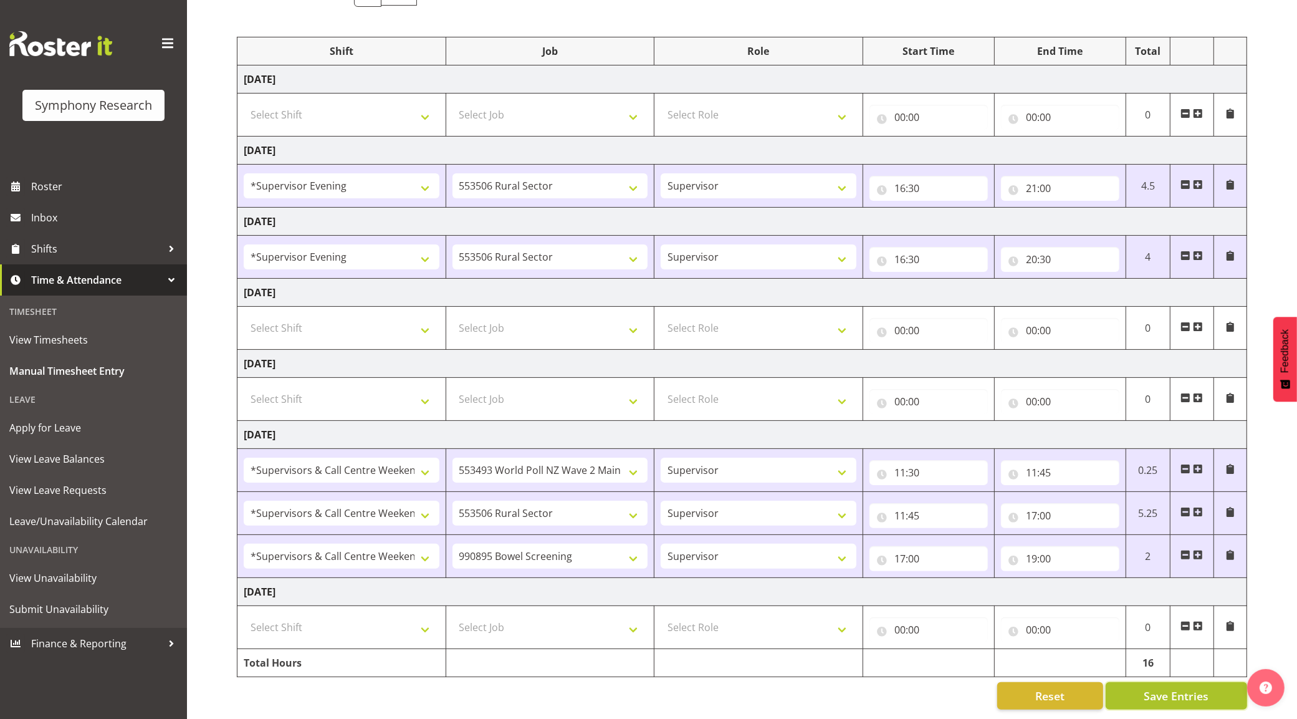
drag, startPoint x: 1160, startPoint y: 681, endPoint x: 1179, endPoint y: 670, distance: 22.3
click at [1160, 688] on span "Save Entries" at bounding box center [1176, 696] width 65 height 16
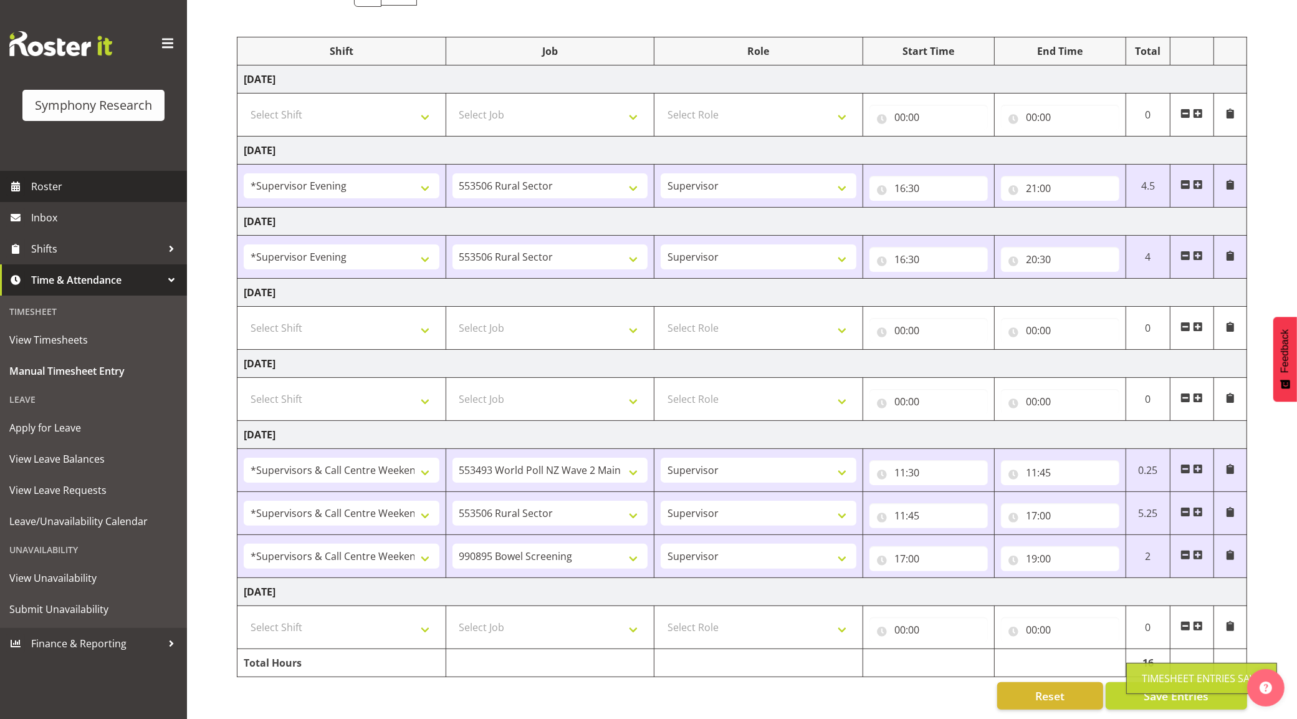
click at [36, 176] on link "Roster" at bounding box center [93, 186] width 187 height 31
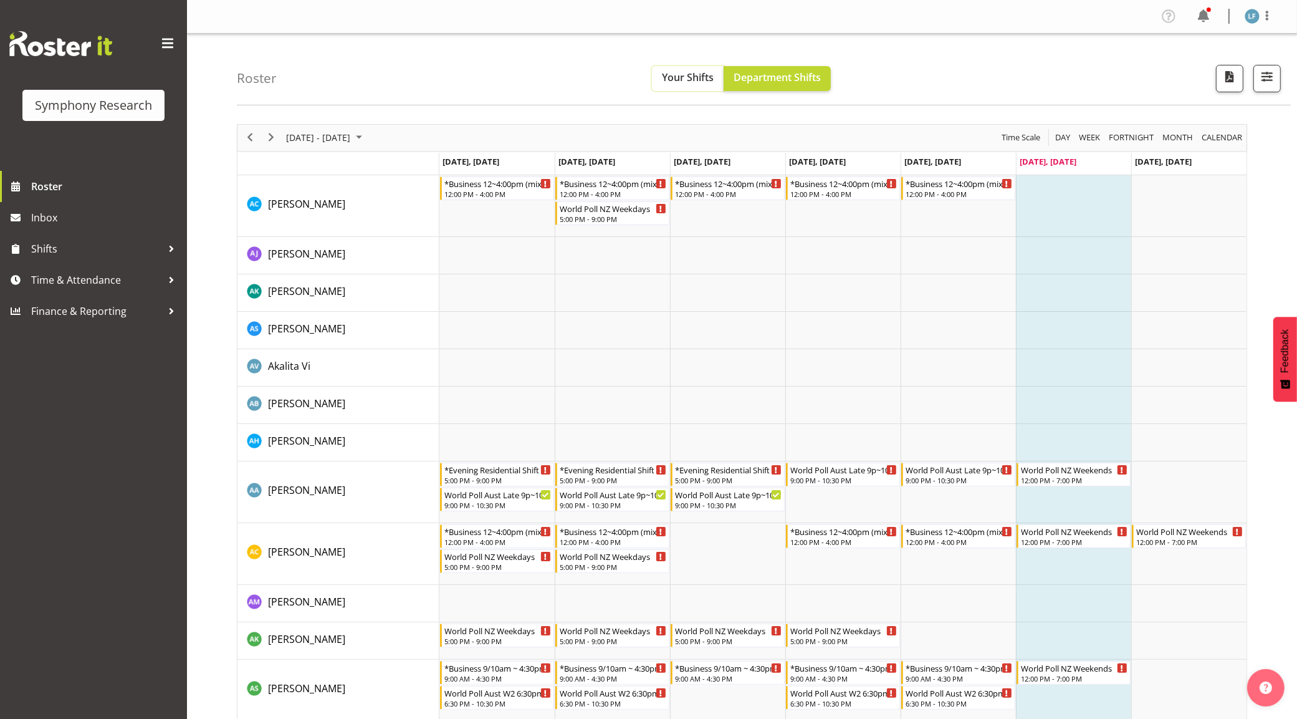
click at [690, 80] on span "Your Shifts" at bounding box center [688, 77] width 52 height 14
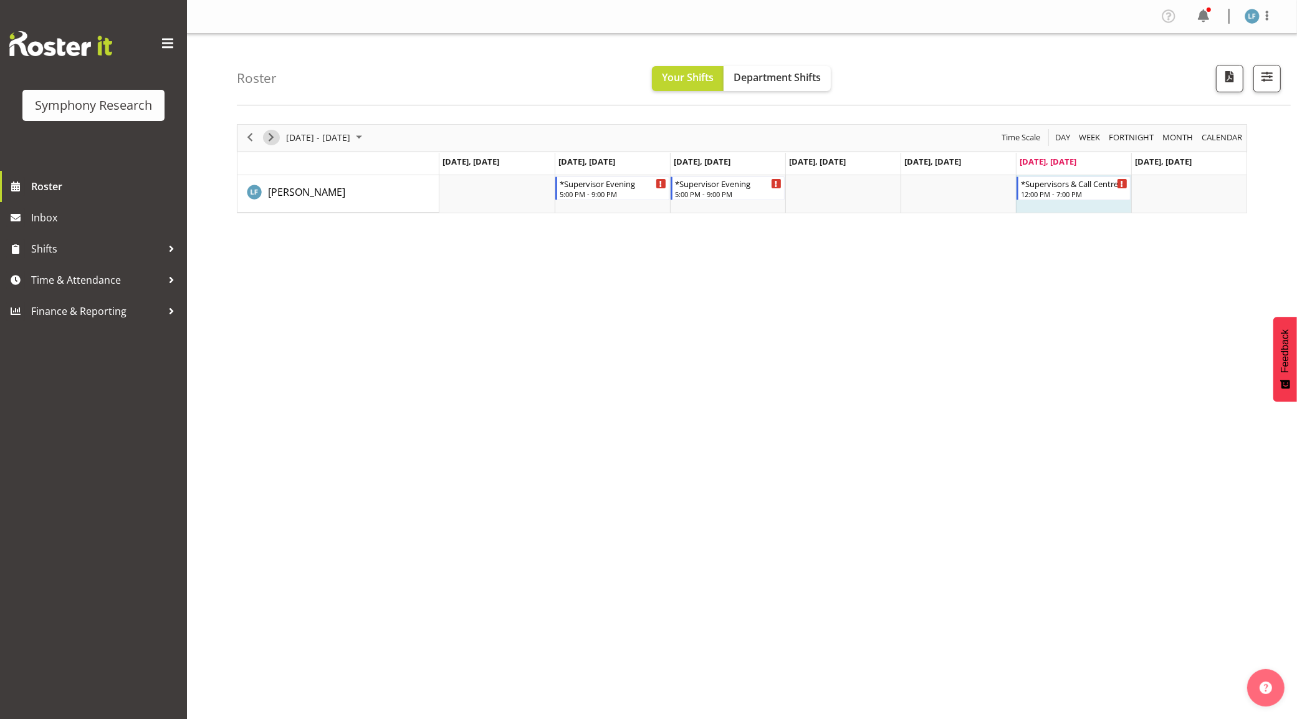
click at [269, 138] on span "Next" at bounding box center [271, 138] width 15 height 16
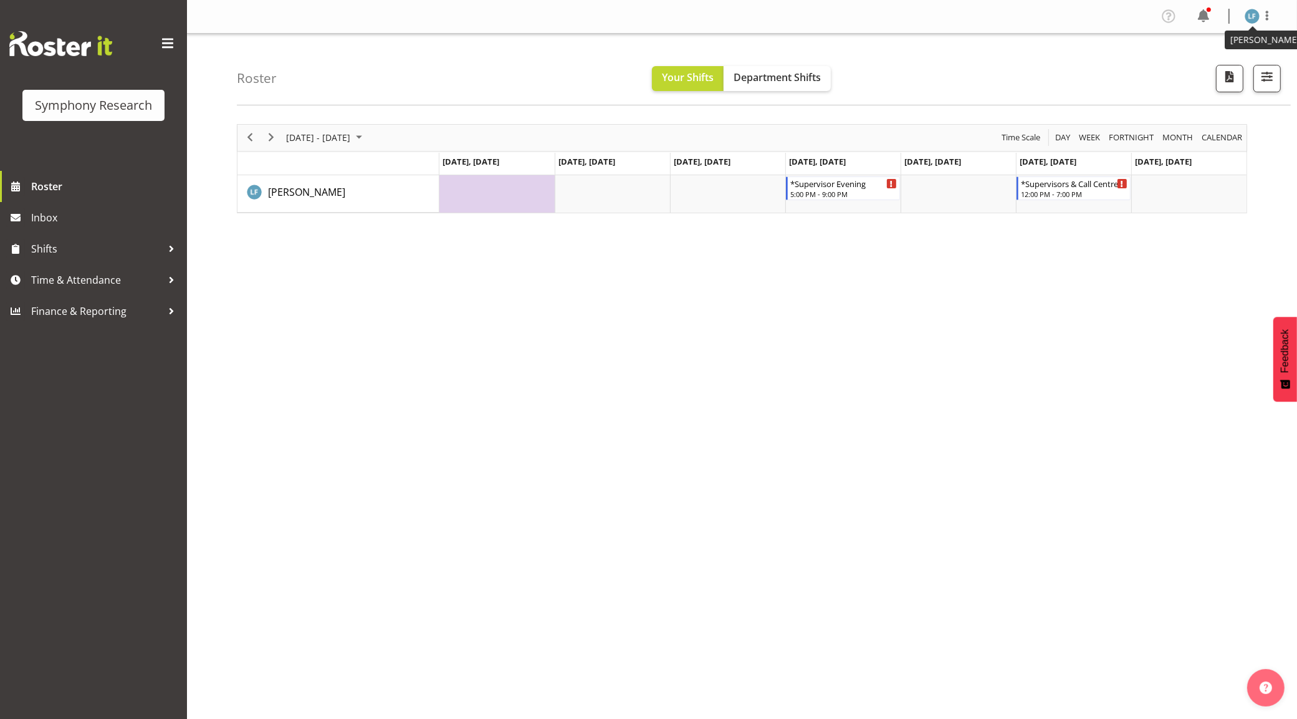
drag, startPoint x: 1259, startPoint y: 16, endPoint x: 1255, endPoint y: 23, distance: 8.1
click at [1259, 16] on img at bounding box center [1252, 16] width 15 height 15
click at [1210, 66] on link "Log Out" at bounding box center [1215, 65] width 120 height 22
